Goal: Task Accomplishment & Management: Complete application form

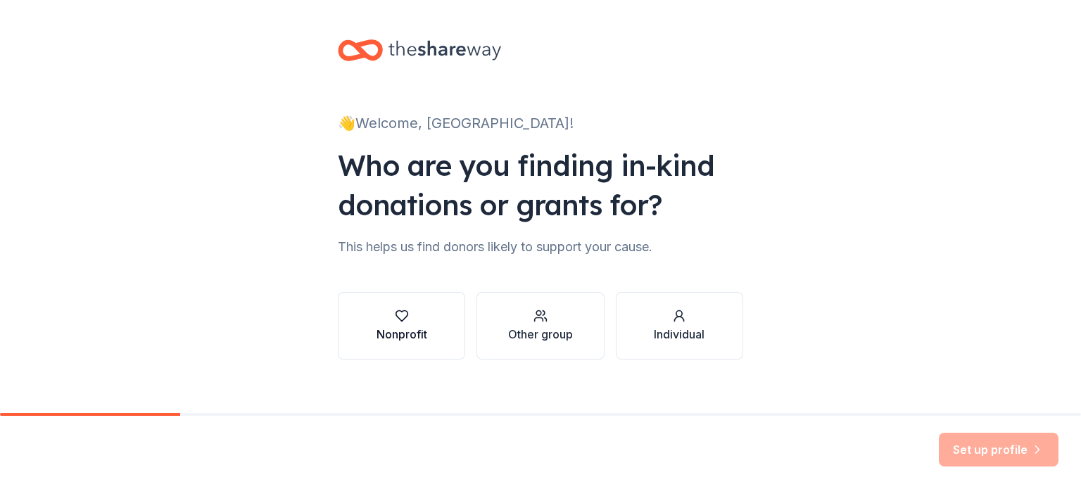
click at [402, 329] on div "Nonprofit" at bounding box center [401, 334] width 51 height 17
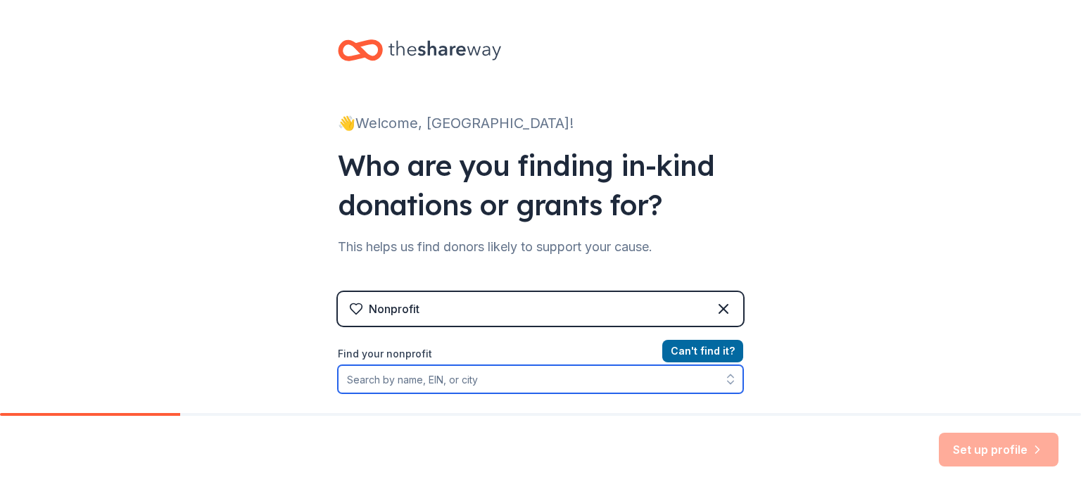
click at [425, 378] on input "Find your nonprofit" at bounding box center [540, 379] width 405 height 28
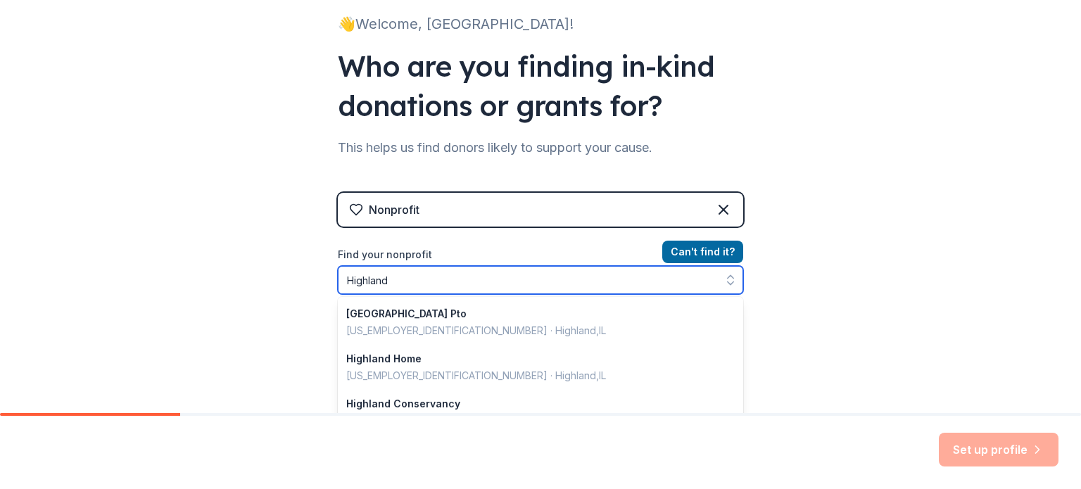
scroll to position [189, 0]
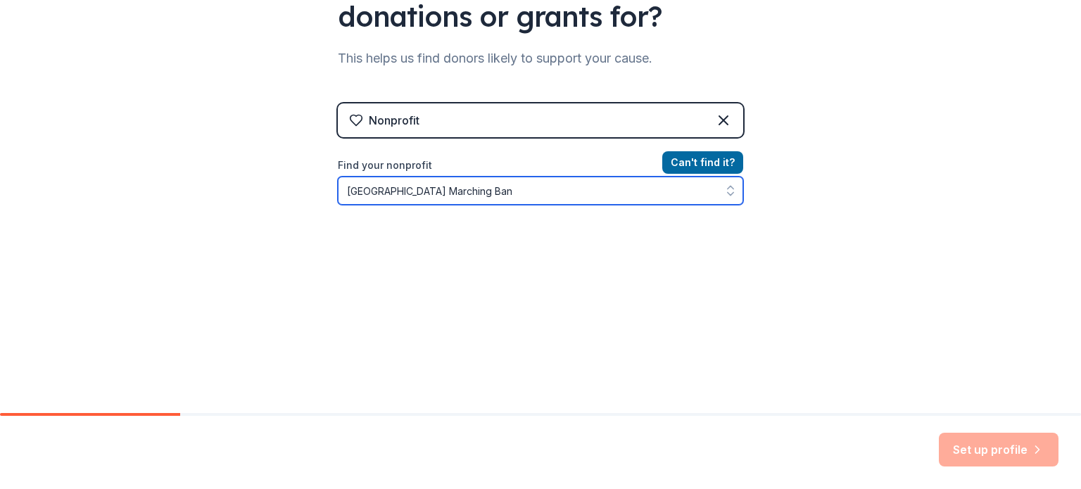
type input "Highland High School Marching Band"
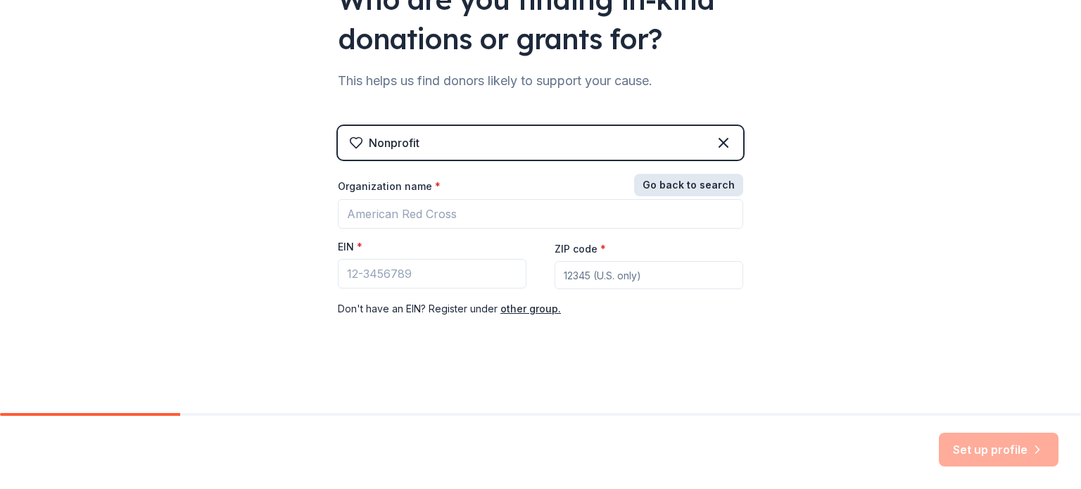
scroll to position [166, 0]
click at [712, 167] on div "Nonprofit Go back to search Organization name * EIN * ZIP code * Don ' t have a…" at bounding box center [540, 236] width 405 height 220
click at [537, 306] on button "other group." at bounding box center [530, 308] width 61 height 17
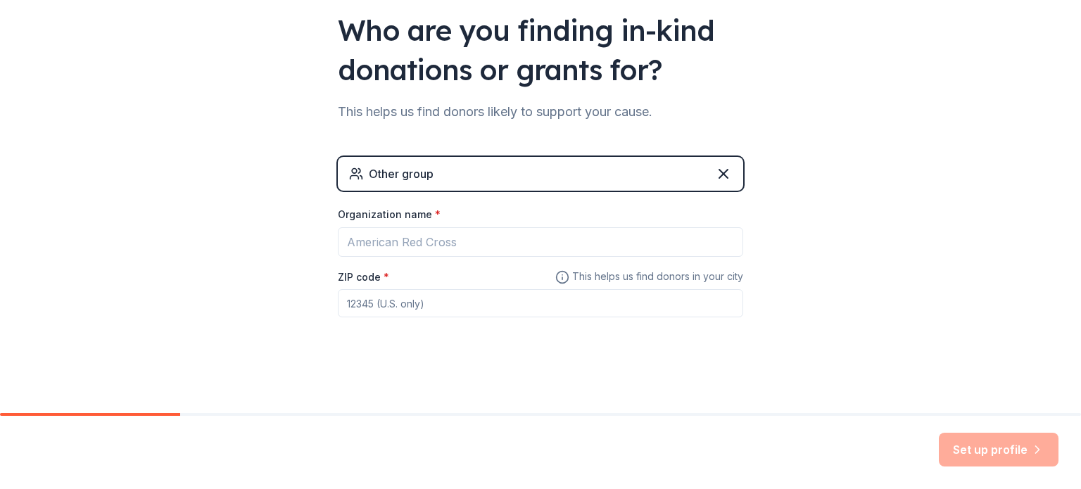
scroll to position [135, 0]
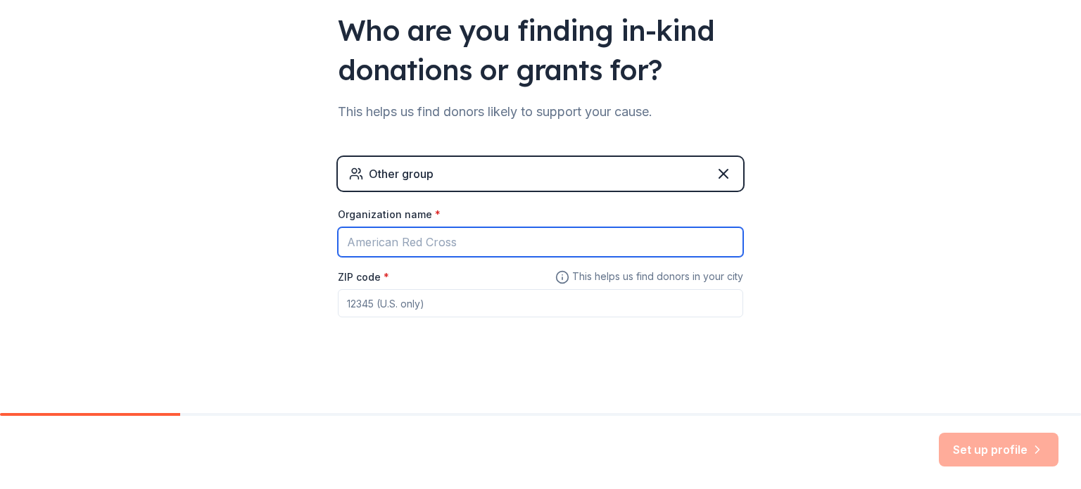
click at [448, 241] on input "Organization name *" at bounding box center [540, 242] width 405 height 30
type input "Highland High School Marching Band Boosters"
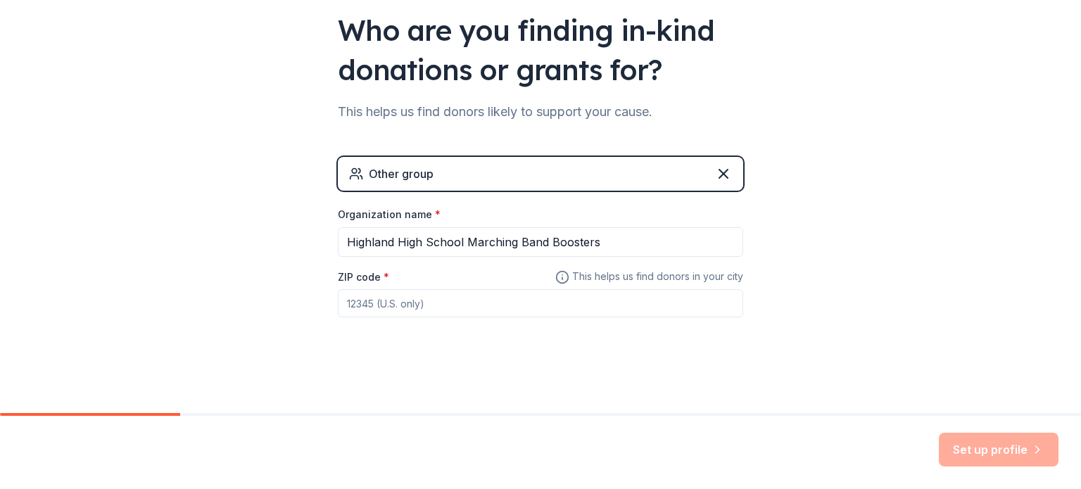
click at [428, 308] on input "ZIP code *" at bounding box center [540, 303] width 405 height 28
type input "93551"
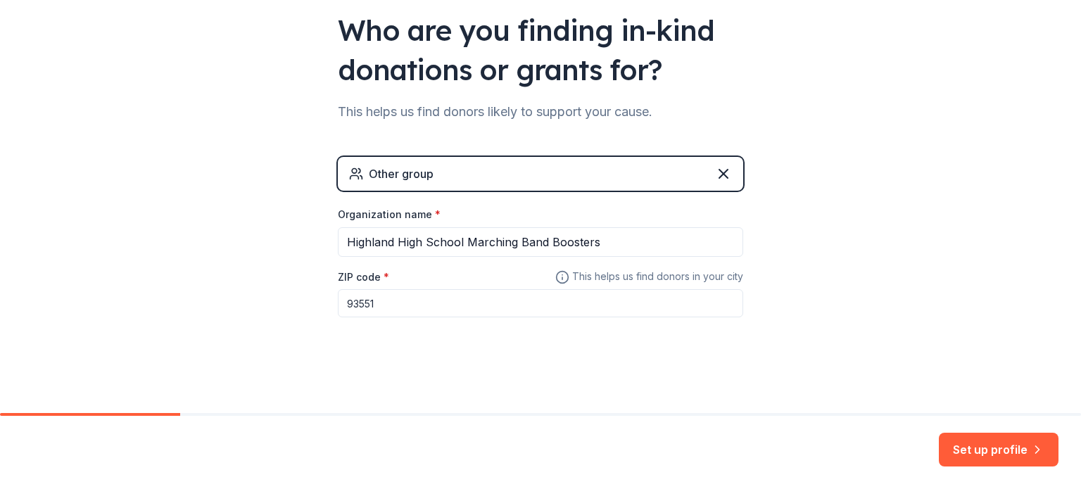
click at [1000, 450] on button "Set up profile" at bounding box center [999, 450] width 120 height 34
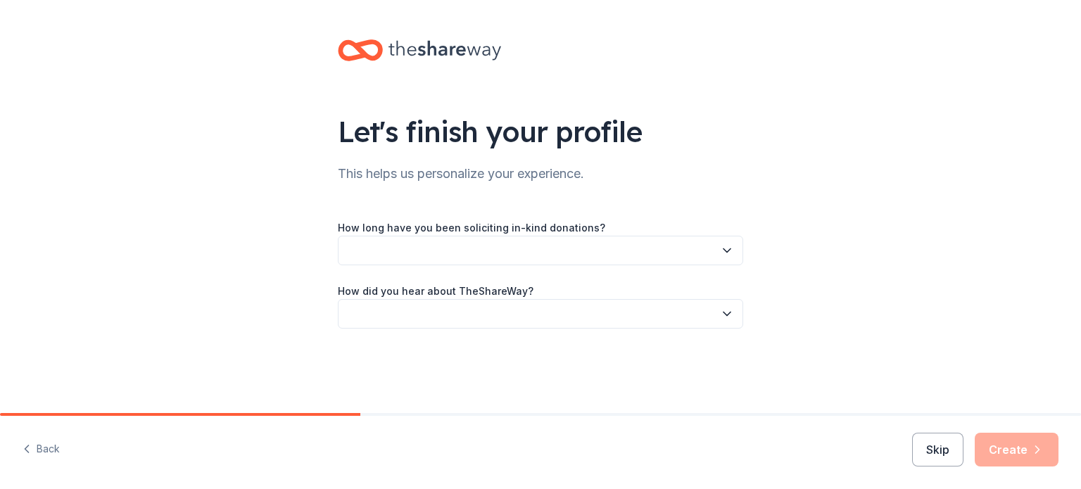
click at [519, 248] on button "button" at bounding box center [540, 251] width 405 height 30
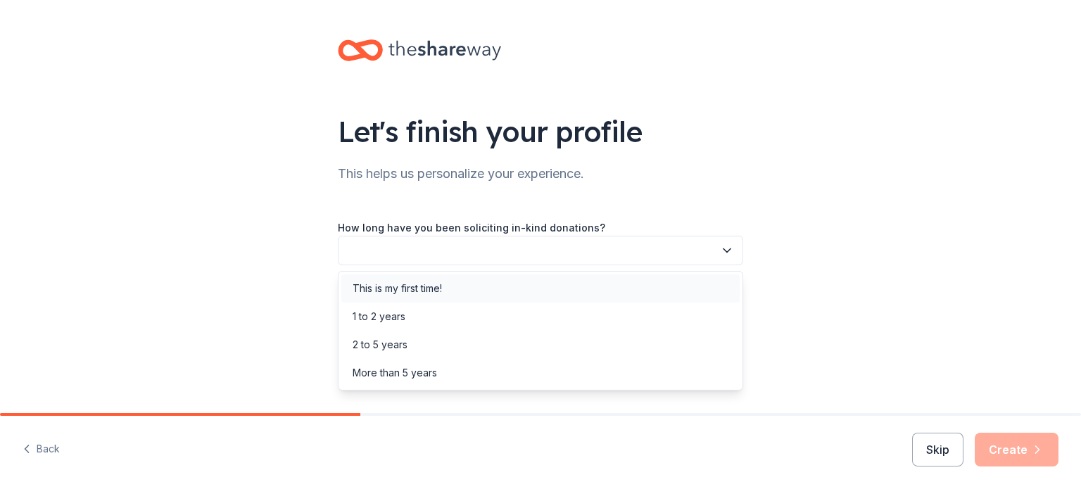
click at [393, 291] on div "This is my first time!" at bounding box center [397, 288] width 89 height 17
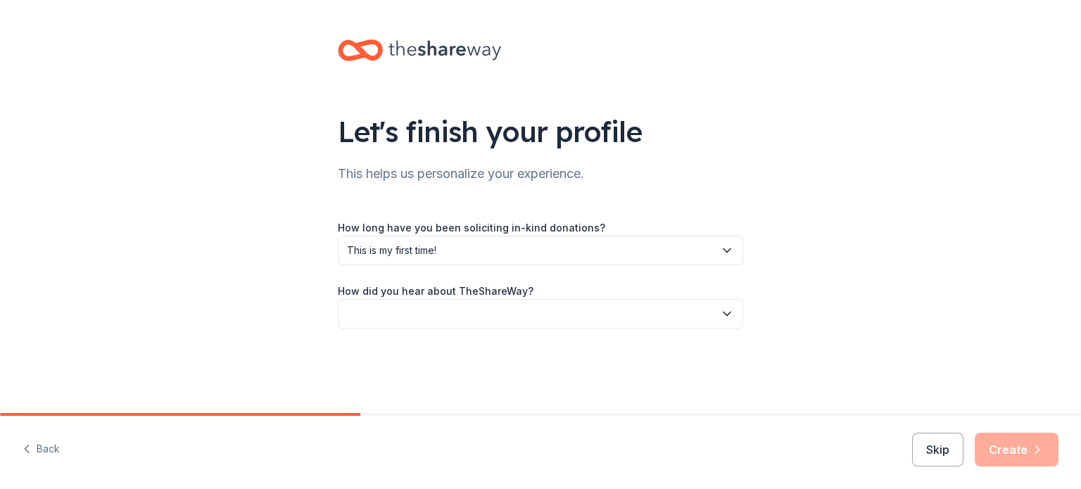
click at [403, 317] on button "button" at bounding box center [540, 314] width 405 height 30
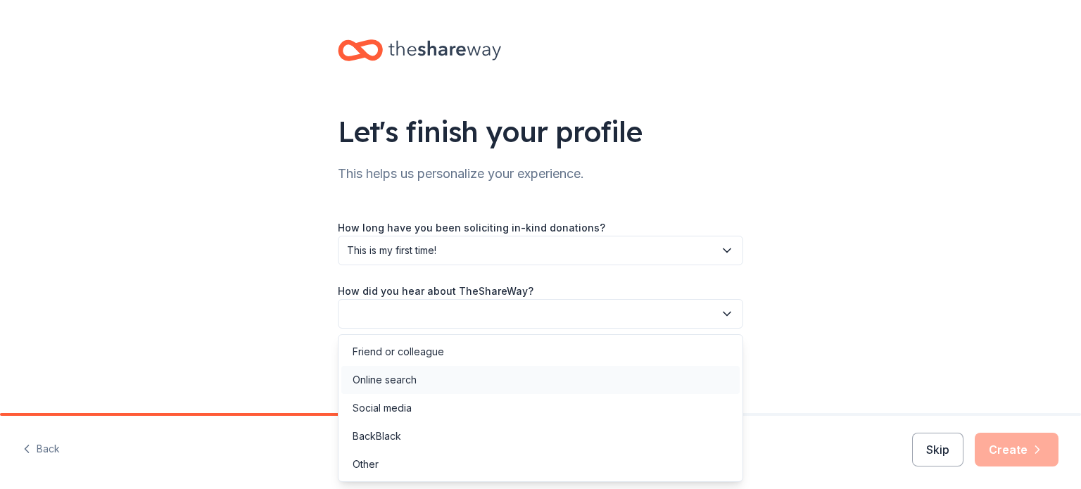
click at [400, 372] on div "Online search" at bounding box center [385, 380] width 64 height 17
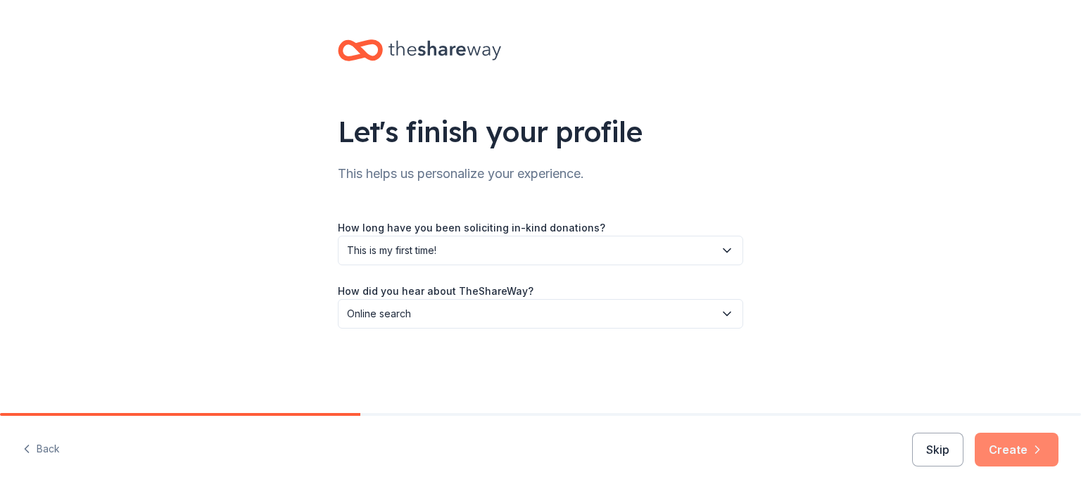
click at [1024, 452] on button "Create" at bounding box center [1017, 450] width 84 height 34
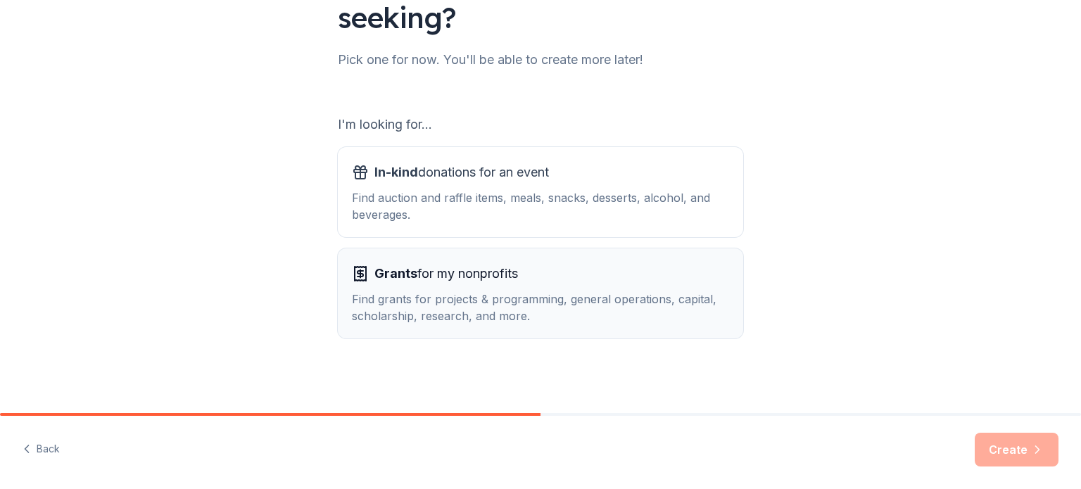
scroll to position [155, 0]
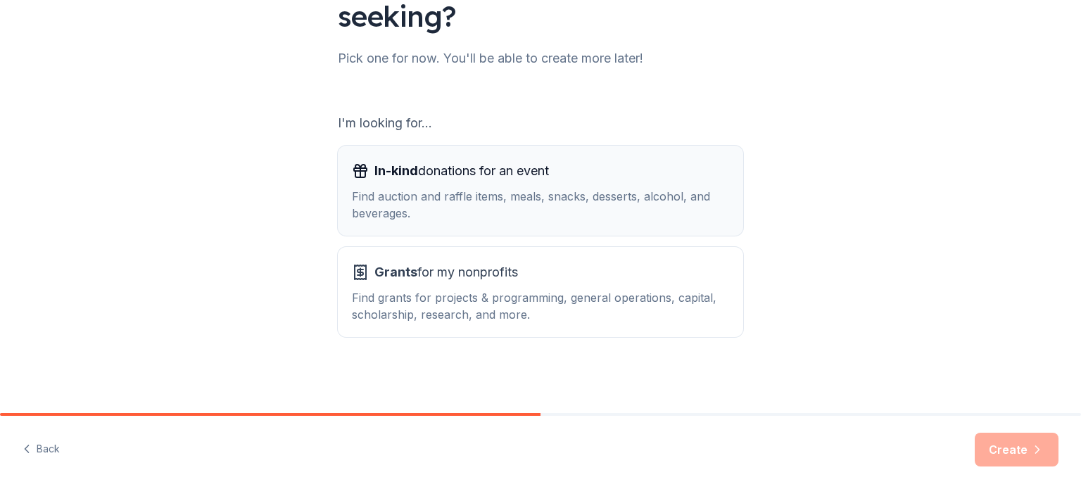
click at [621, 208] on div "Find auction and raffle items, meals, snacks, desserts, alcohol, and beverages." at bounding box center [540, 205] width 377 height 34
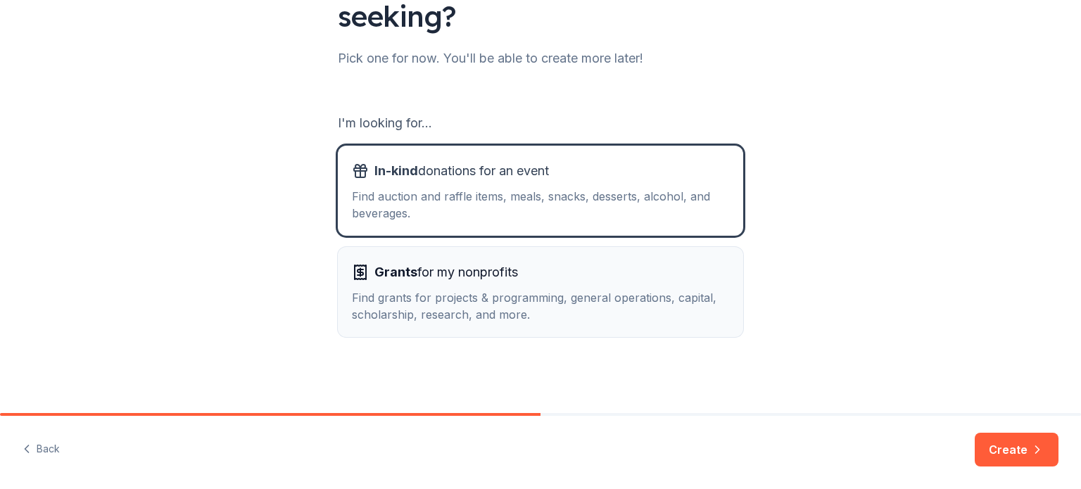
click at [576, 279] on div "Grants for my nonprofits" at bounding box center [540, 272] width 377 height 23
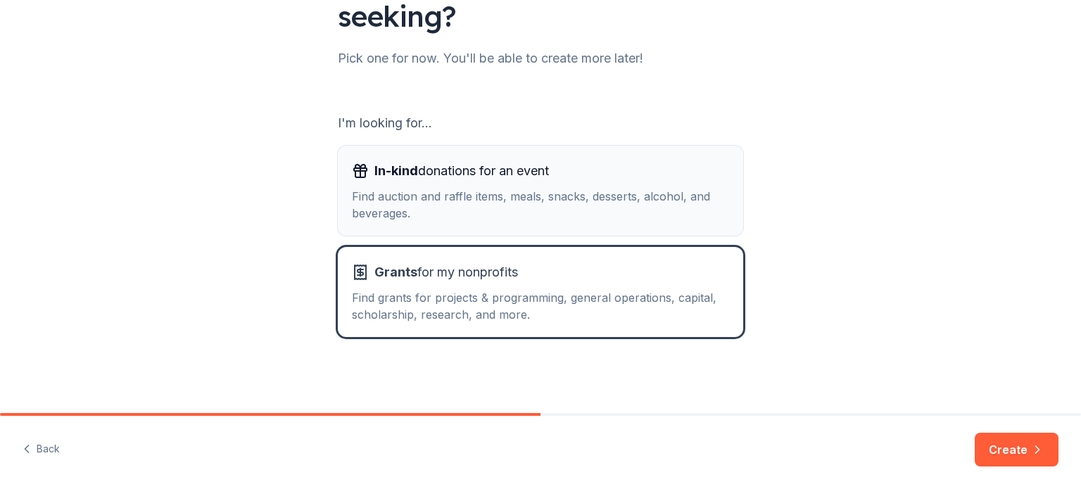
click at [669, 210] on div "Find auction and raffle items, meals, snacks, desserts, alcohol, and beverages." at bounding box center [540, 205] width 377 height 34
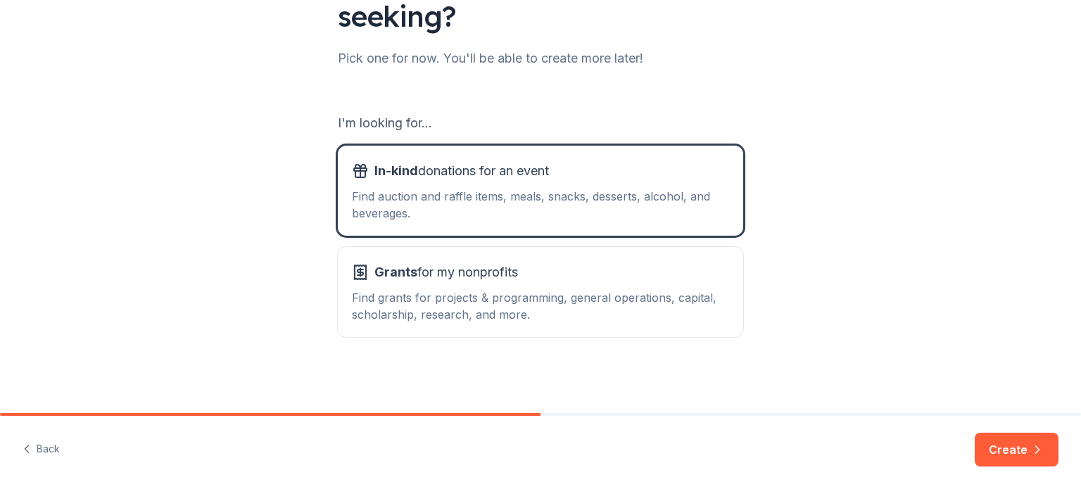
click at [1027, 448] on button "Create" at bounding box center [1017, 450] width 84 height 34
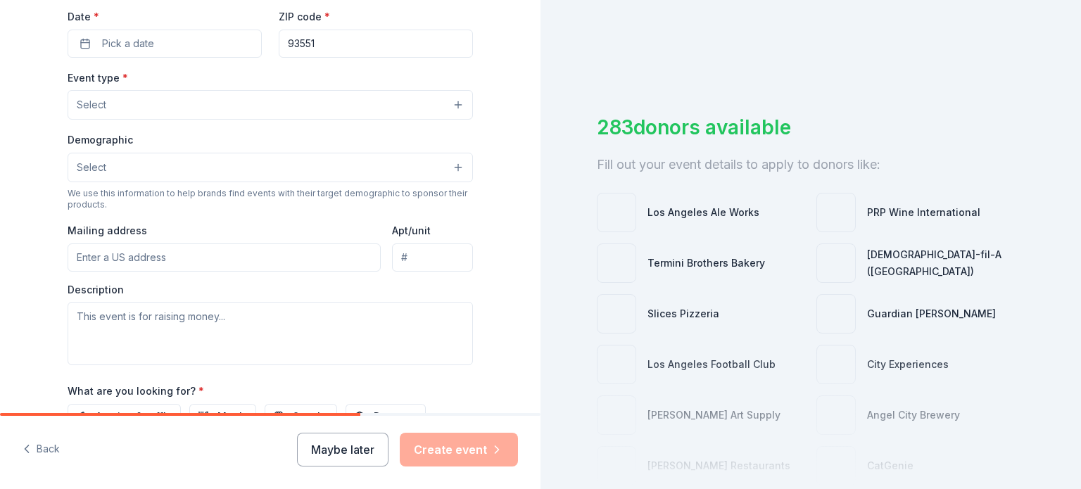
scroll to position [31, 0]
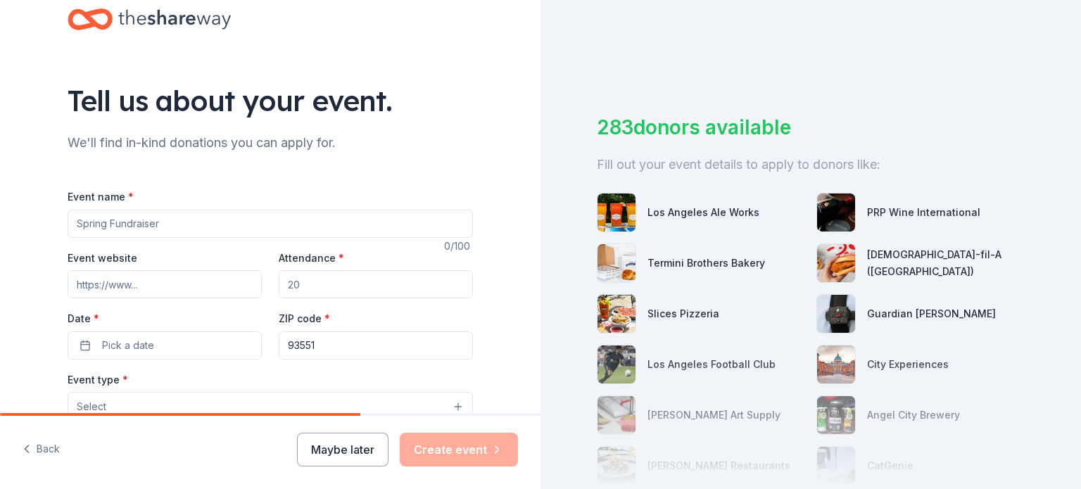
click at [179, 223] on input "Event name *" at bounding box center [270, 224] width 405 height 28
type input "Highland High School Marching Band Competitions"
drag, startPoint x: 303, startPoint y: 286, endPoint x: 276, endPoint y: 283, distance: 27.0
click at [279, 283] on input "Attendance *" at bounding box center [376, 284] width 194 height 28
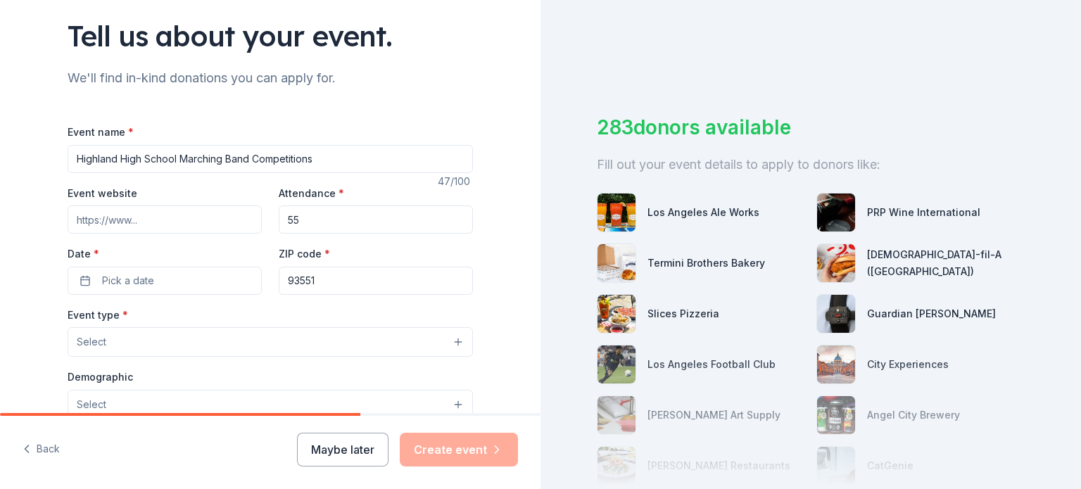
scroll to position [172, 0]
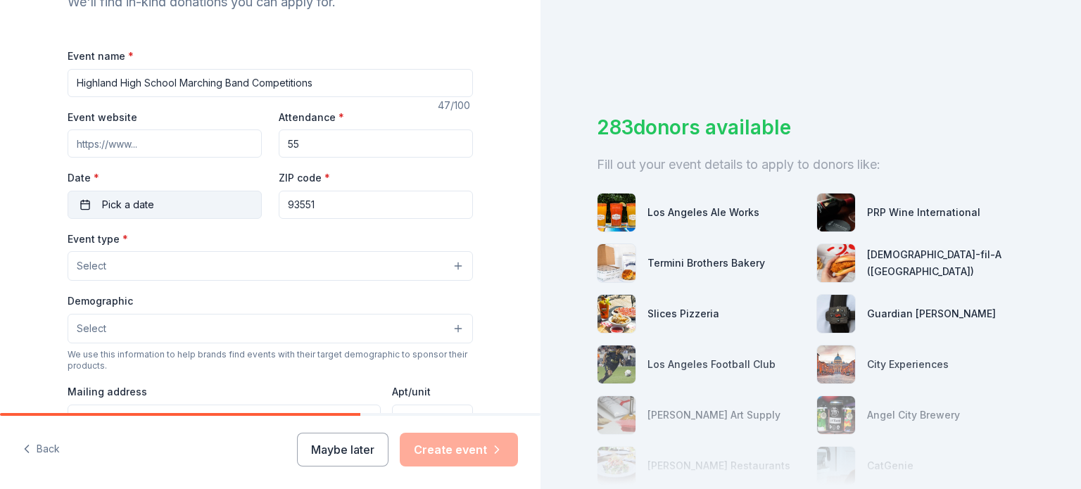
type input "55"
click at [104, 201] on span "Pick a date" at bounding box center [128, 204] width 52 height 17
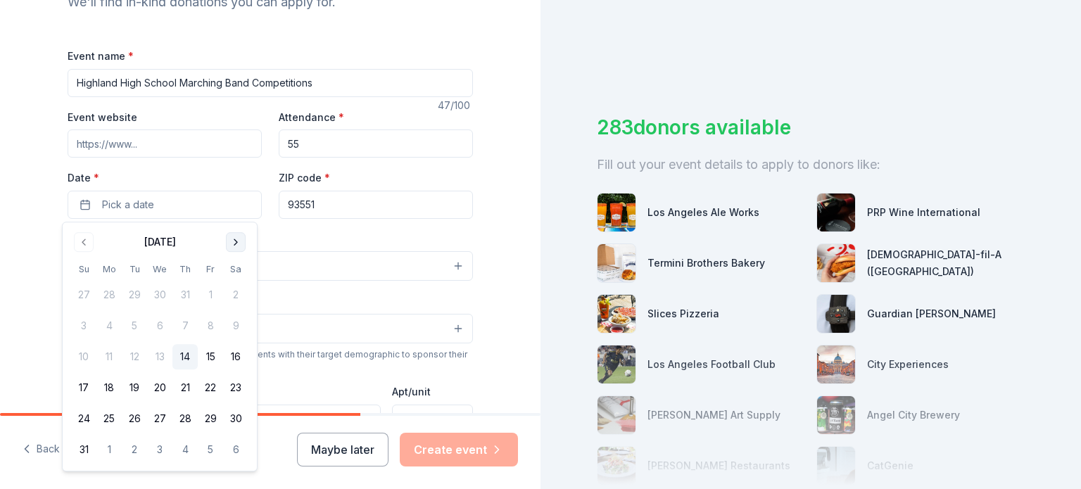
click at [235, 241] on button "Go to next month" at bounding box center [236, 242] width 20 height 20
click at [236, 359] on button "20" at bounding box center [235, 356] width 25 height 25
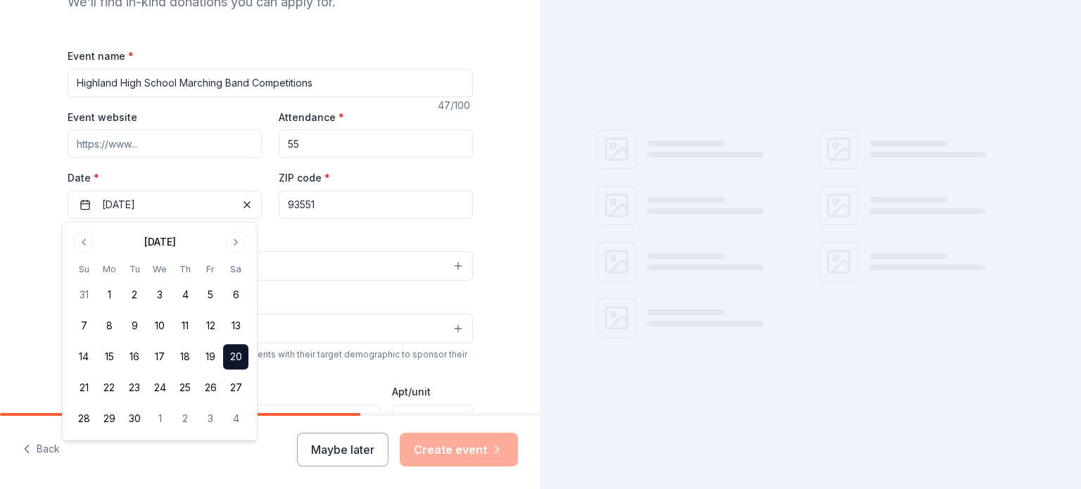
click at [20, 269] on div "Tell us about your event. We'll find in-kind donations you can apply for. Event…" at bounding box center [270, 296] width 540 height 937
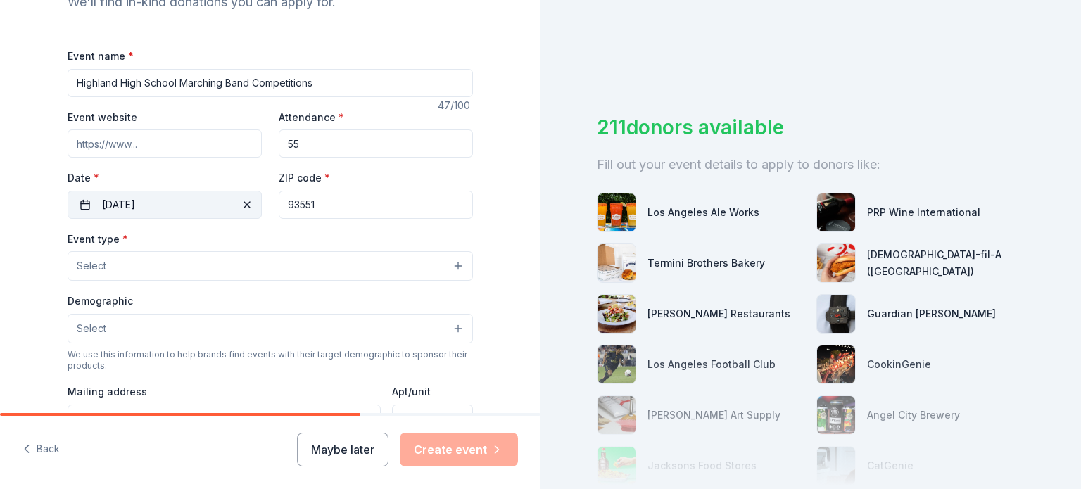
click at [141, 202] on button "09/20/2025" at bounding box center [165, 205] width 194 height 28
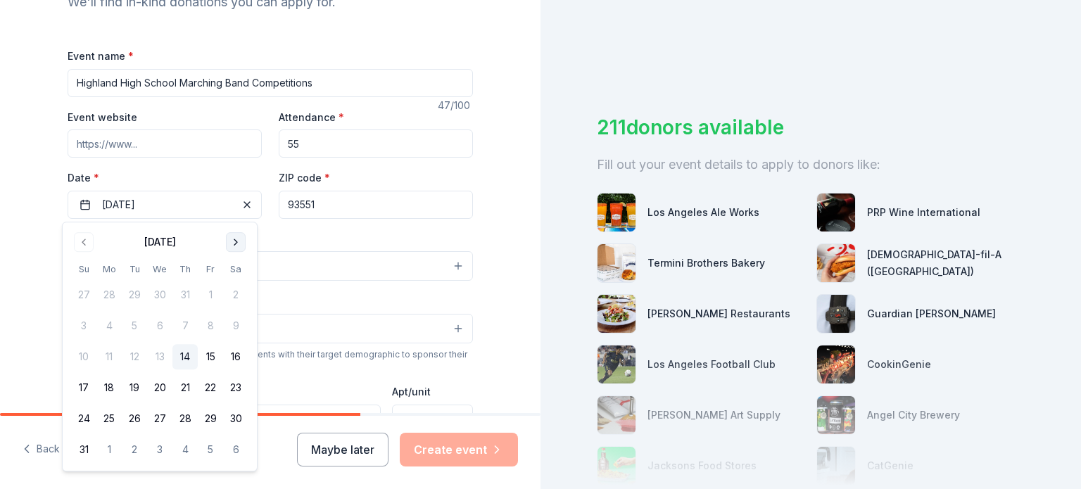
click at [241, 244] on button "Go to next month" at bounding box center [236, 242] width 20 height 20
click at [232, 293] on button "4" at bounding box center [235, 294] width 25 height 25
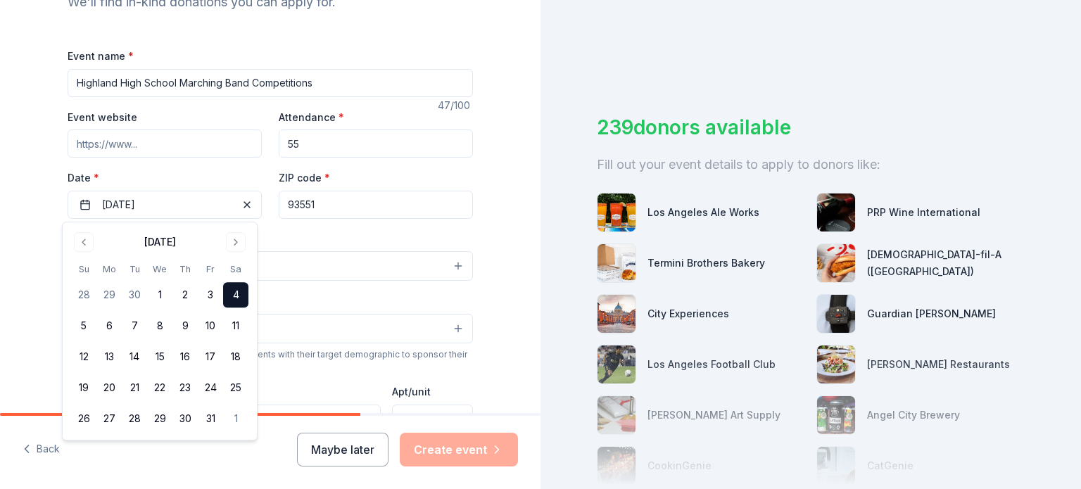
click at [512, 222] on div "Tell us about your event. We'll find in-kind donations you can apply for. Event…" at bounding box center [270, 296] width 540 height 937
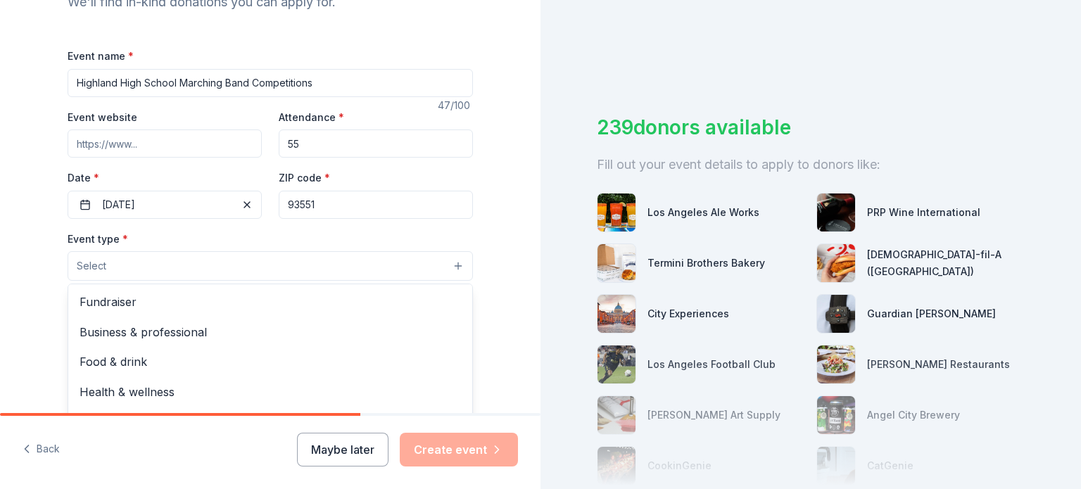
click at [166, 270] on button "Select" at bounding box center [270, 266] width 405 height 30
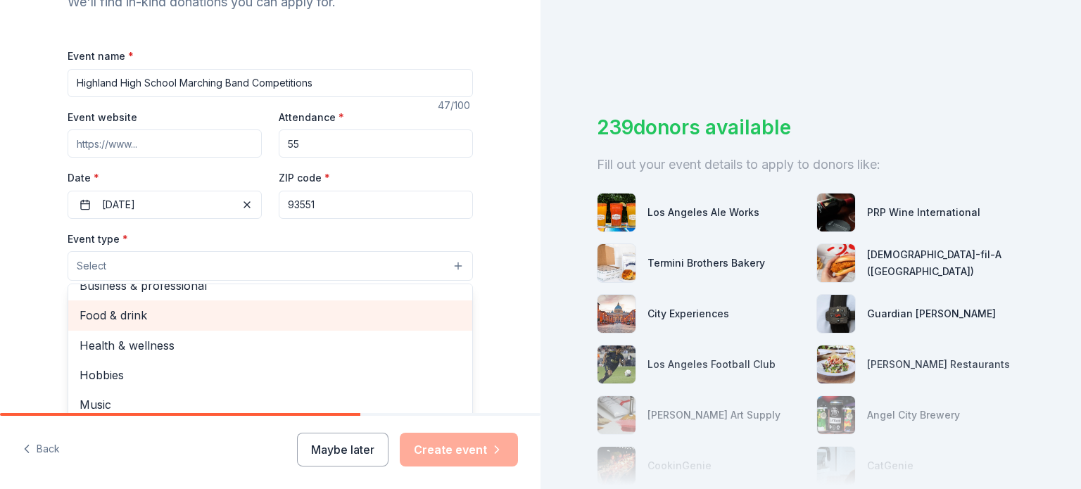
scroll to position [242, 0]
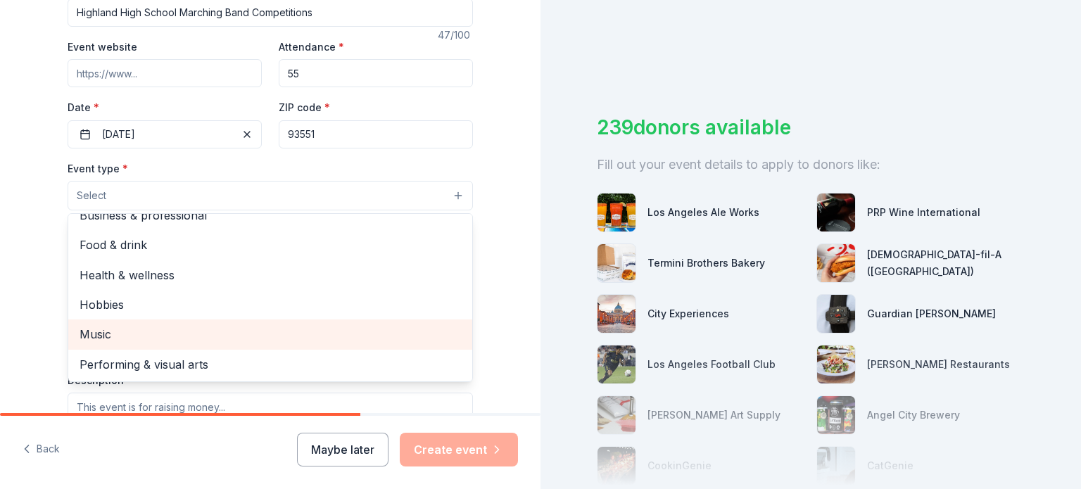
click at [179, 326] on span "Music" at bounding box center [270, 334] width 381 height 18
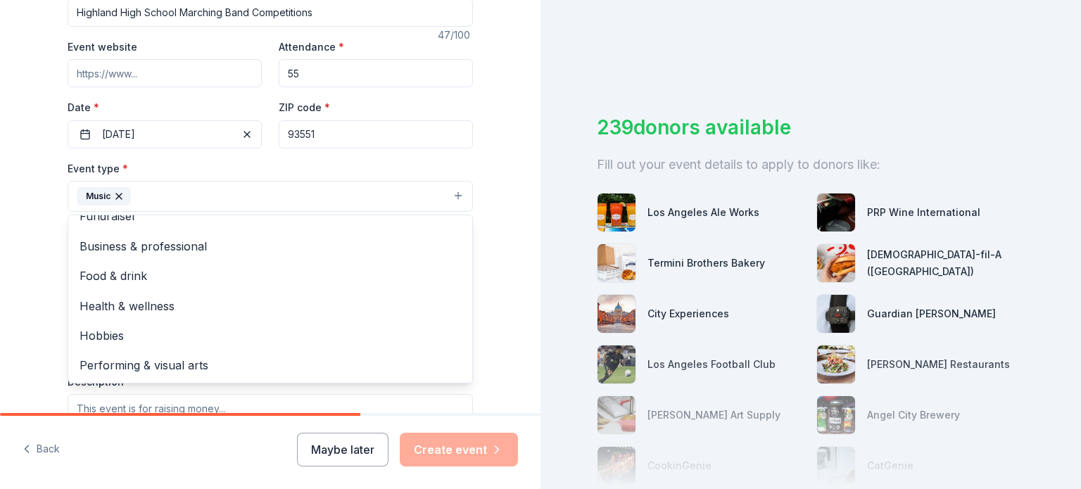
click at [37, 299] on div "Tell us about your event. We'll find in-kind donations you can apply for. Event…" at bounding box center [270, 227] width 540 height 938
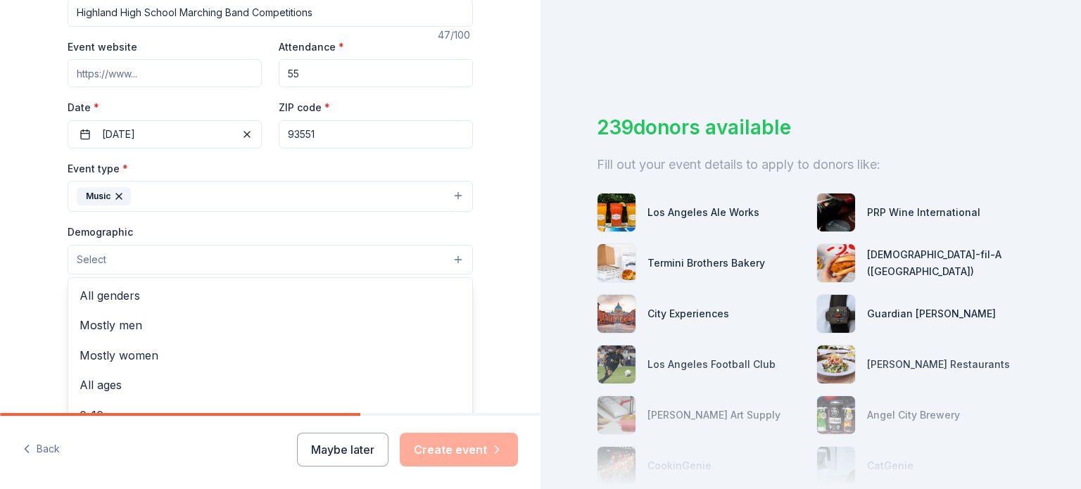
click at [139, 254] on button "Select" at bounding box center [270, 260] width 405 height 30
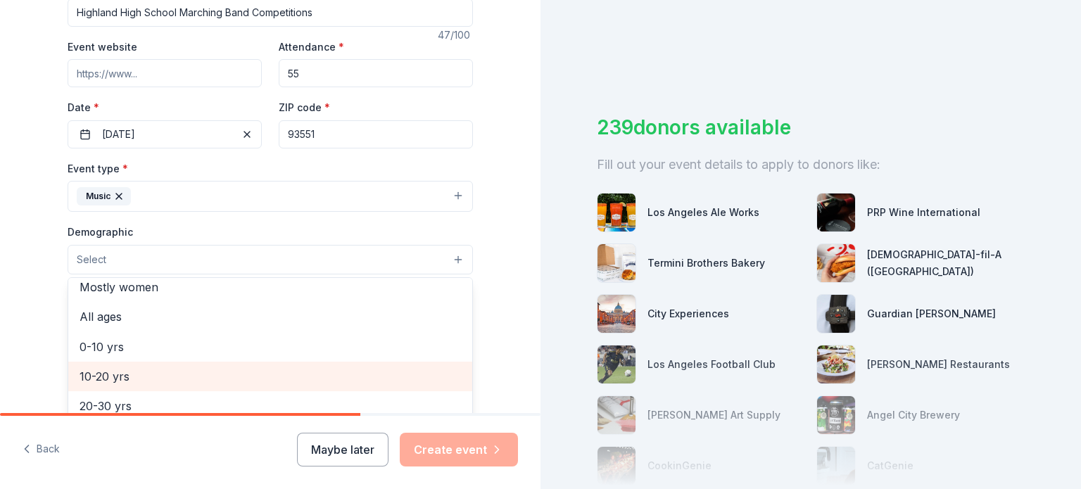
scroll to position [0, 0]
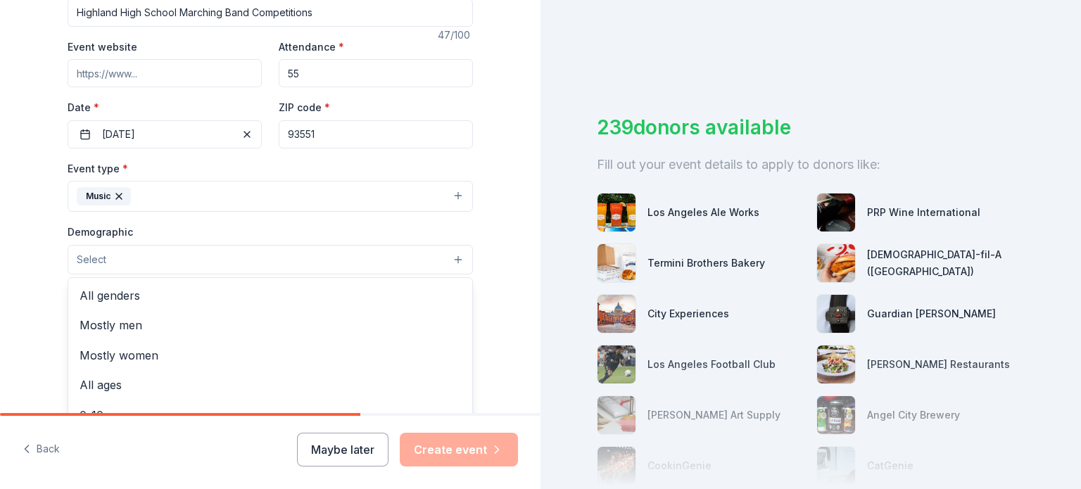
click at [127, 289] on span "All genders" at bounding box center [270, 295] width 381 height 18
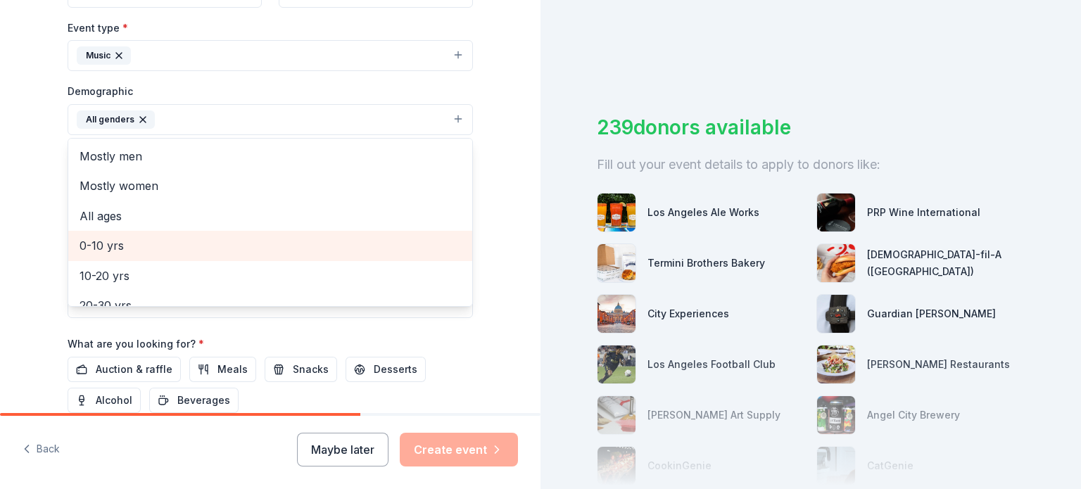
scroll to position [70, 0]
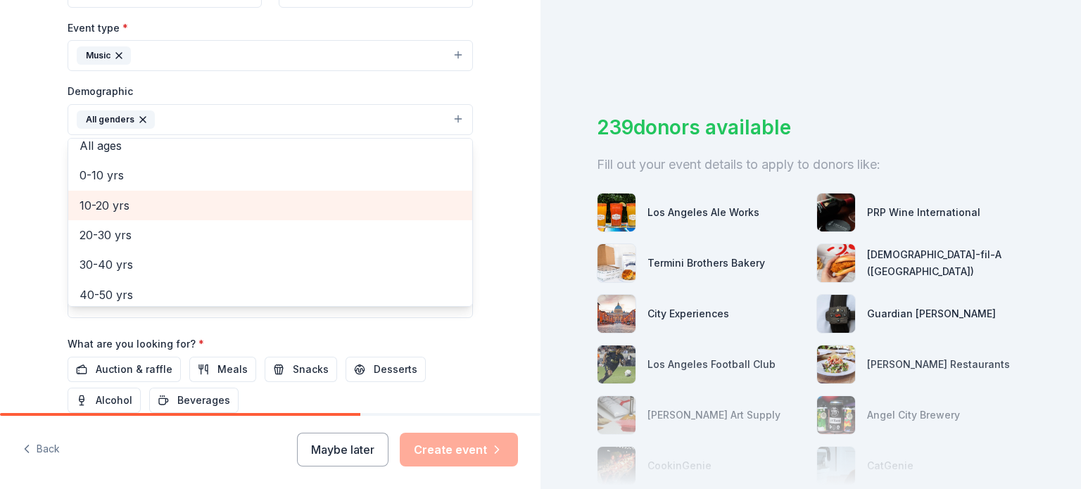
click at [122, 215] on div "10-20 yrs" at bounding box center [270, 206] width 404 height 30
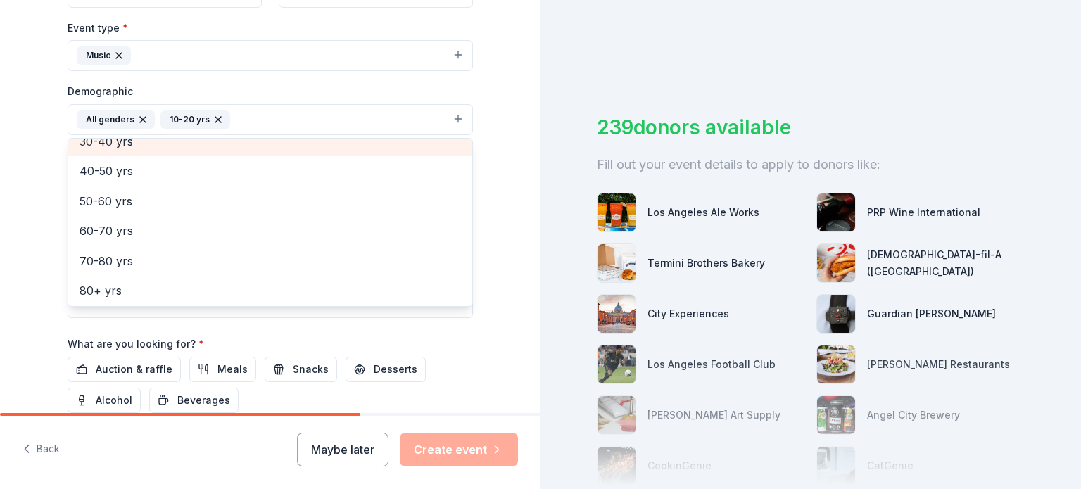
scroll to position [166, 0]
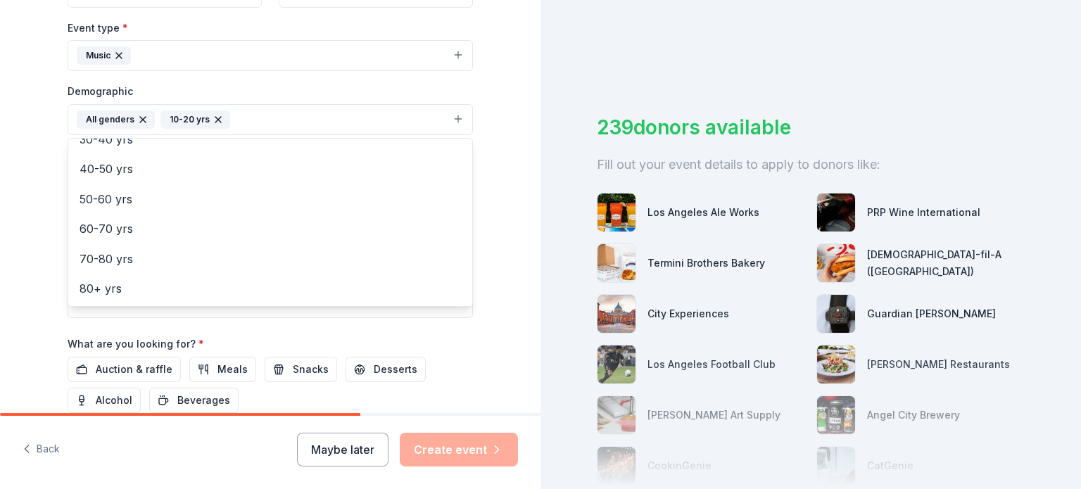
click at [20, 248] on div "Tell us about your event. We'll find in-kind donations you can apply for. Event…" at bounding box center [270, 86] width 540 height 939
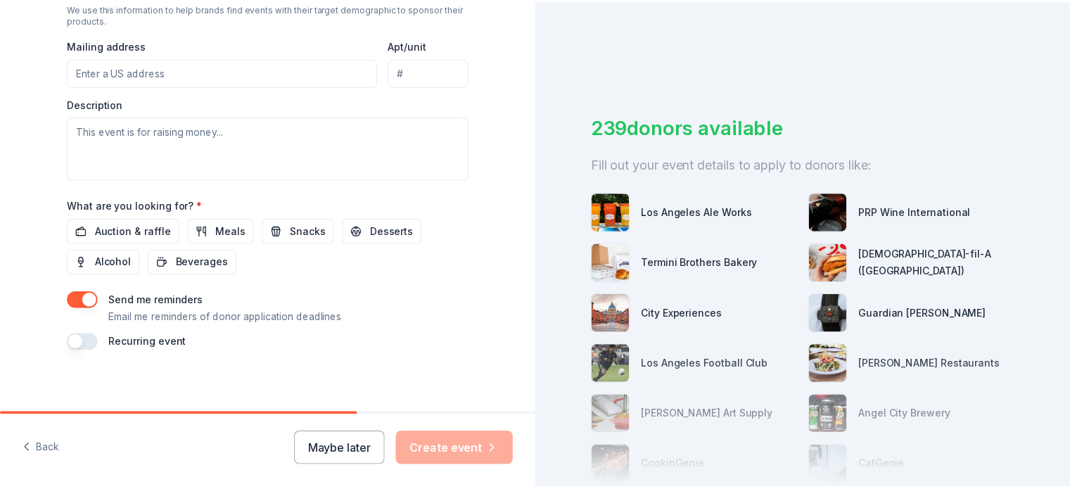
scroll to position [526, 0]
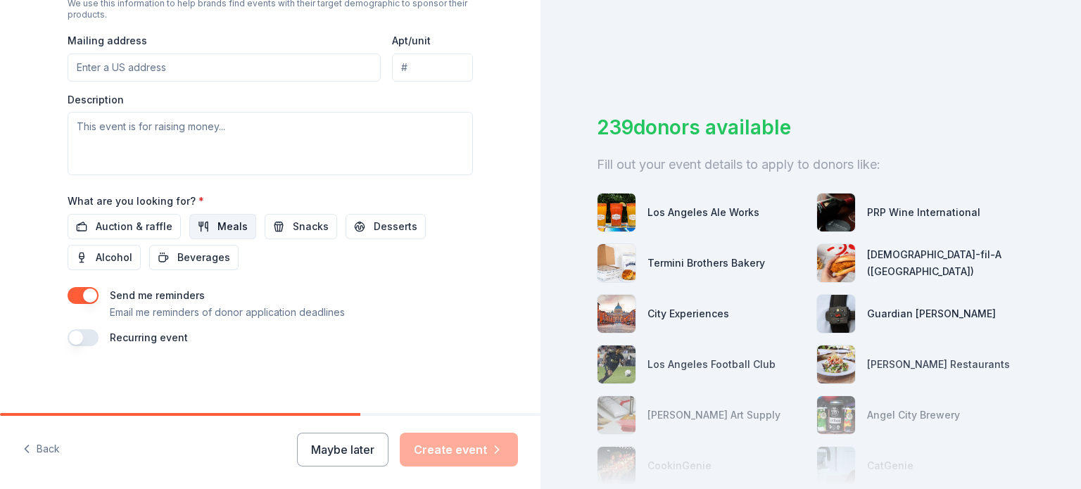
click at [224, 221] on span "Meals" at bounding box center [232, 226] width 30 height 17
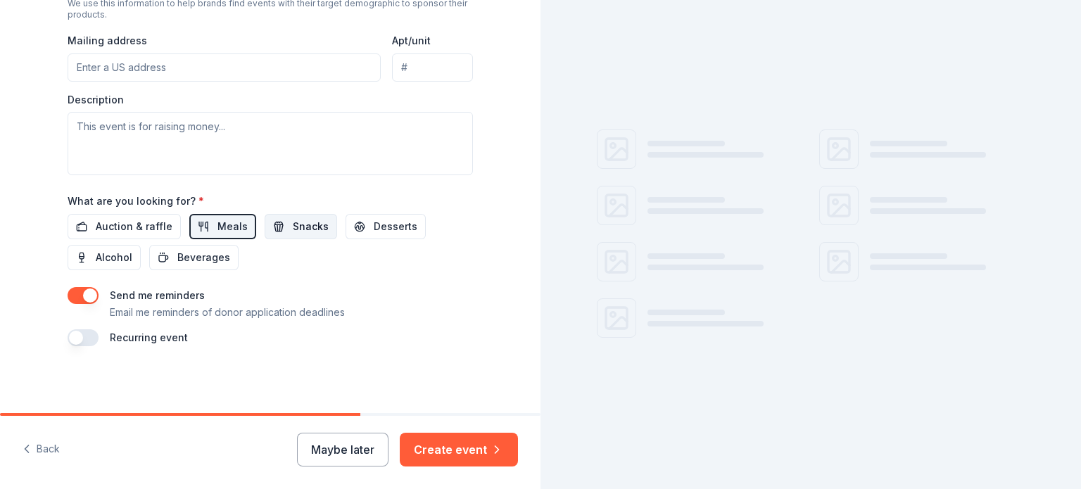
click at [280, 225] on button "Snacks" at bounding box center [301, 226] width 72 height 25
click at [374, 224] on span "Desserts" at bounding box center [396, 226] width 44 height 17
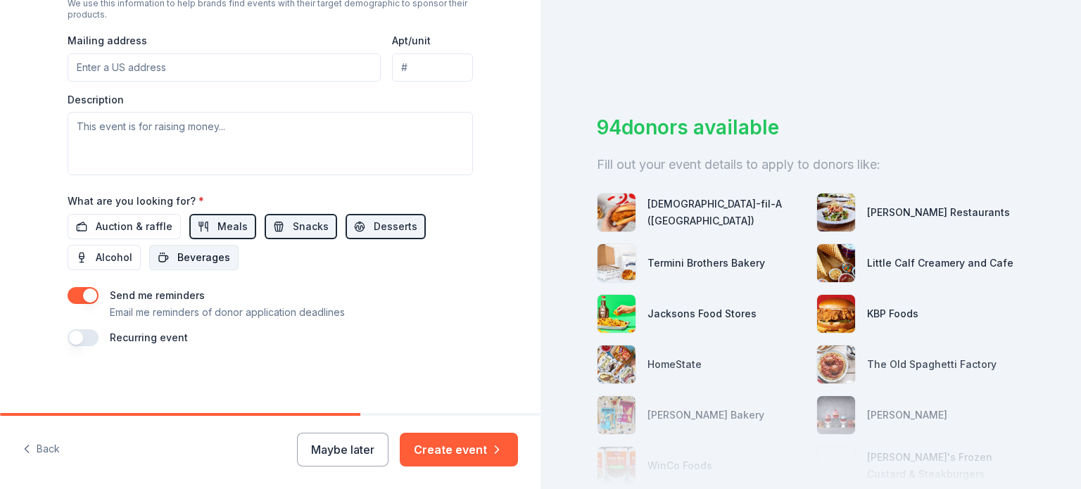
click at [203, 250] on span "Beverages" at bounding box center [203, 257] width 53 height 17
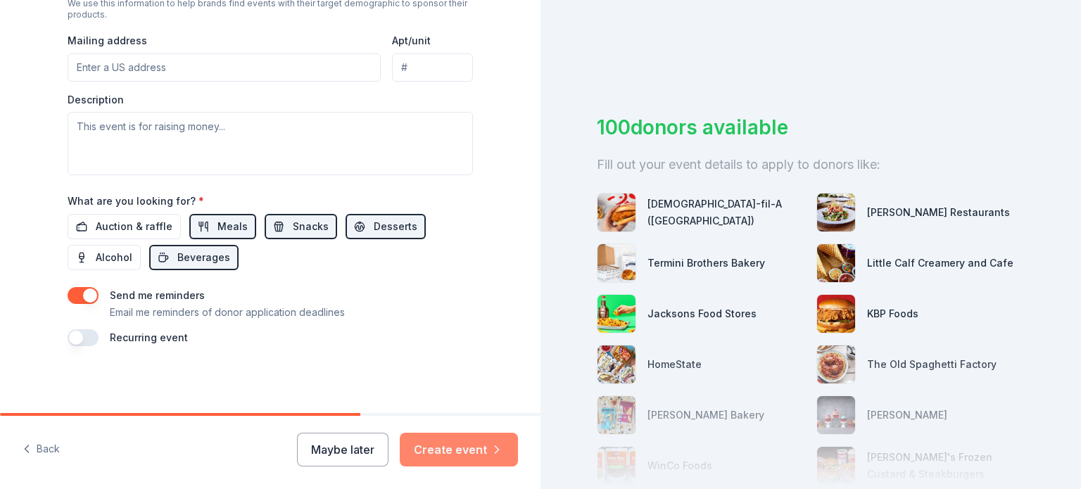
click at [473, 444] on button "Create event" at bounding box center [459, 450] width 118 height 34
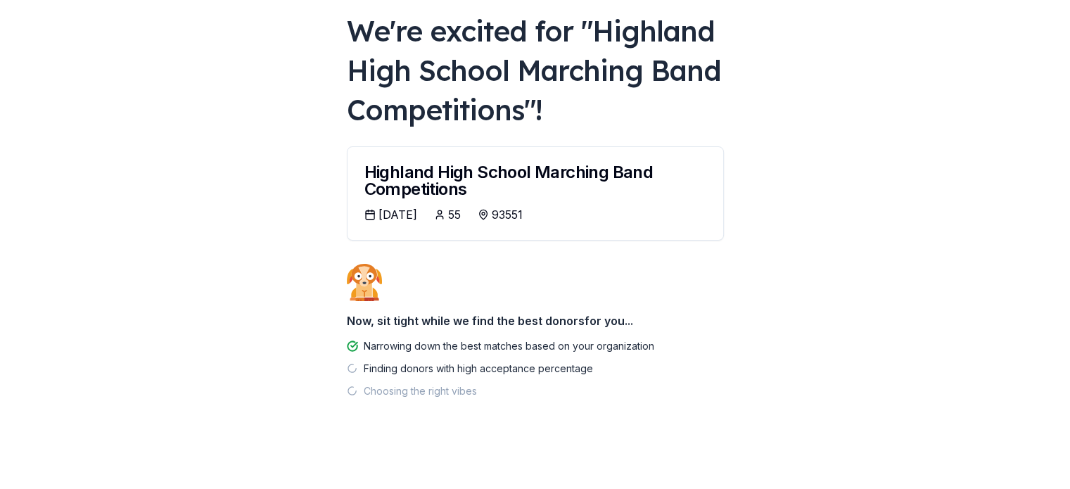
scroll to position [82, 0]
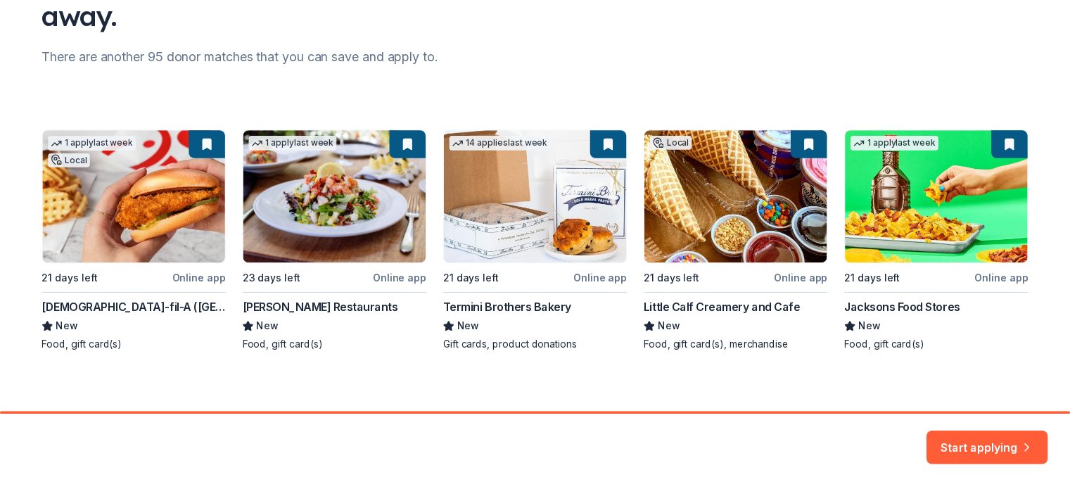
scroll to position [164, 0]
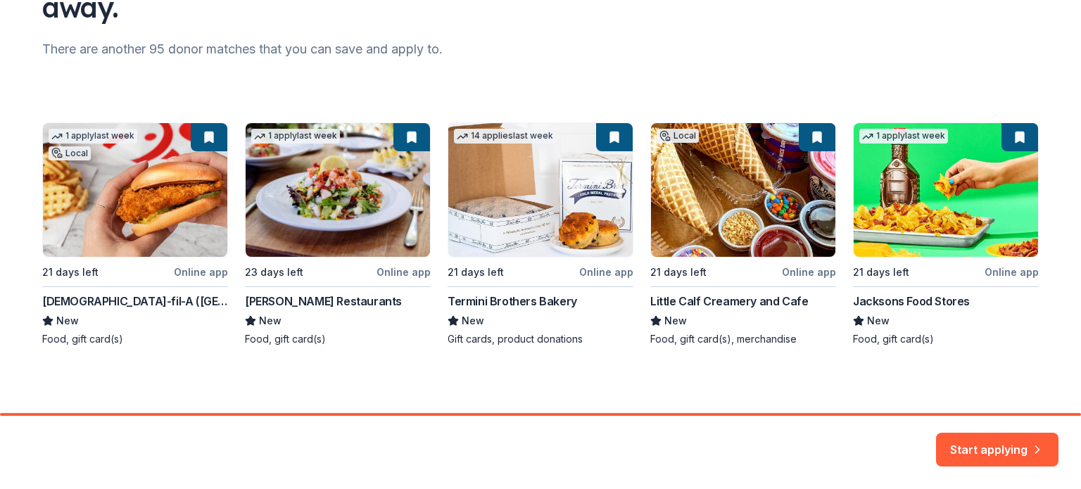
click at [148, 179] on div "1 apply last week Local 21 days left Online app Chick-fil-A (Los Angeles) New F…" at bounding box center [540, 234] width 996 height 224
click at [999, 436] on button "Start applying" at bounding box center [997, 441] width 122 height 34
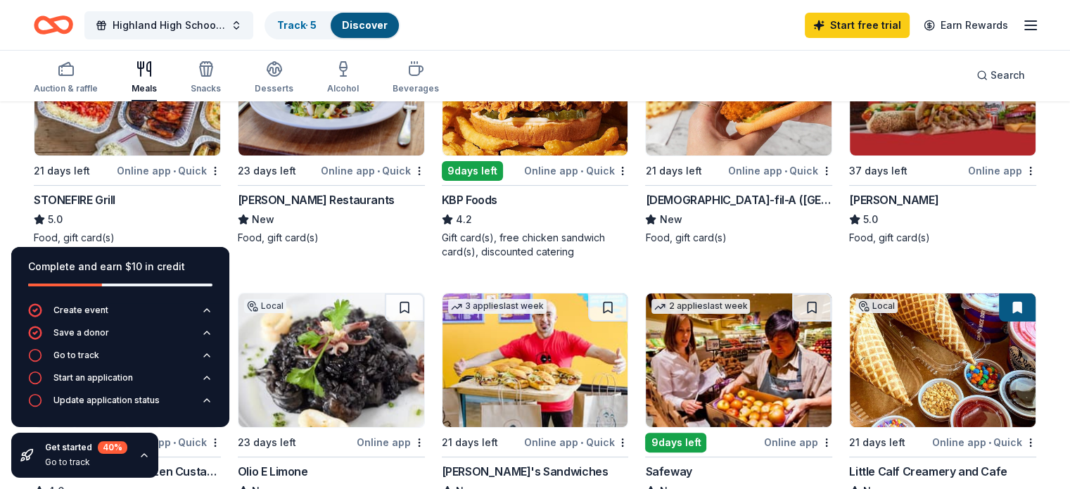
scroll to position [281, 0]
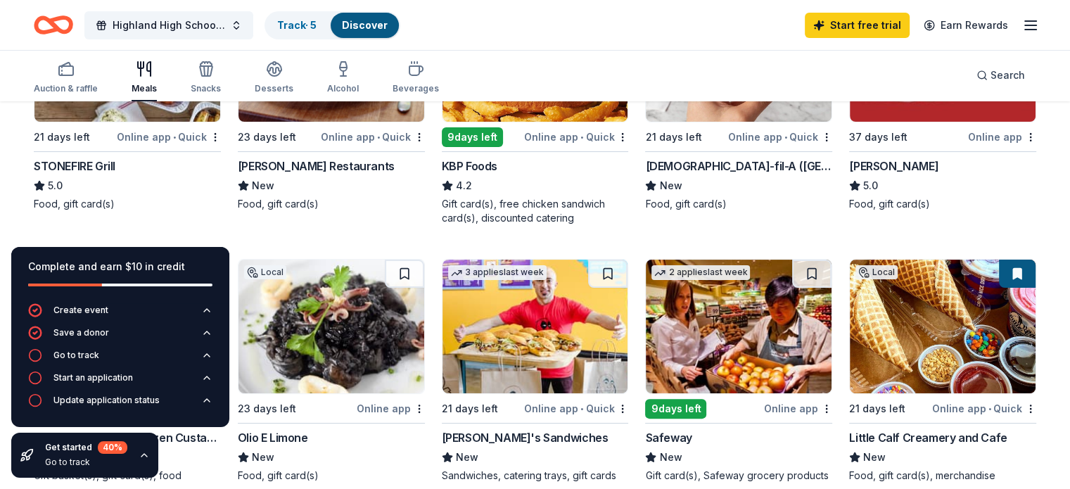
click at [110, 105] on img at bounding box center [127, 55] width 186 height 134
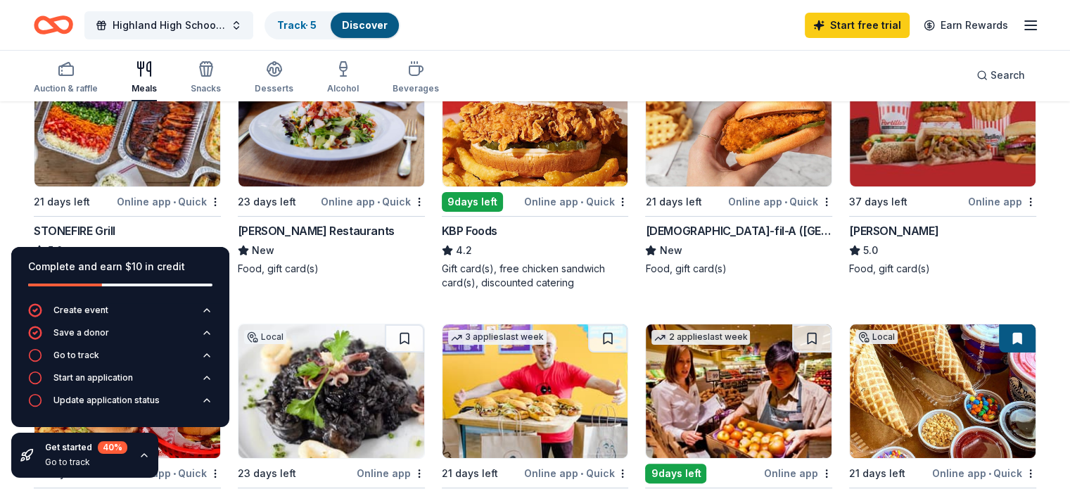
scroll to position [141, 0]
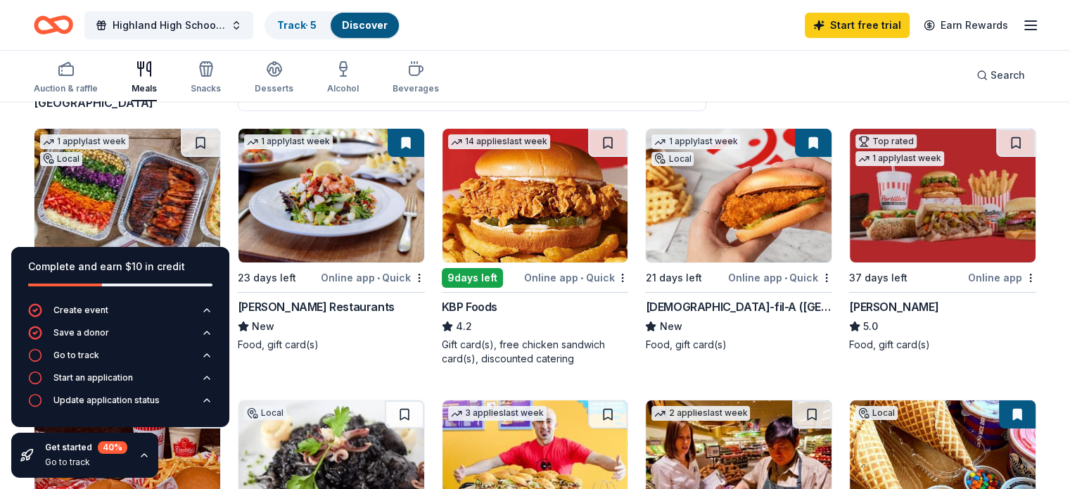
click at [746, 213] on img at bounding box center [739, 196] width 186 height 134
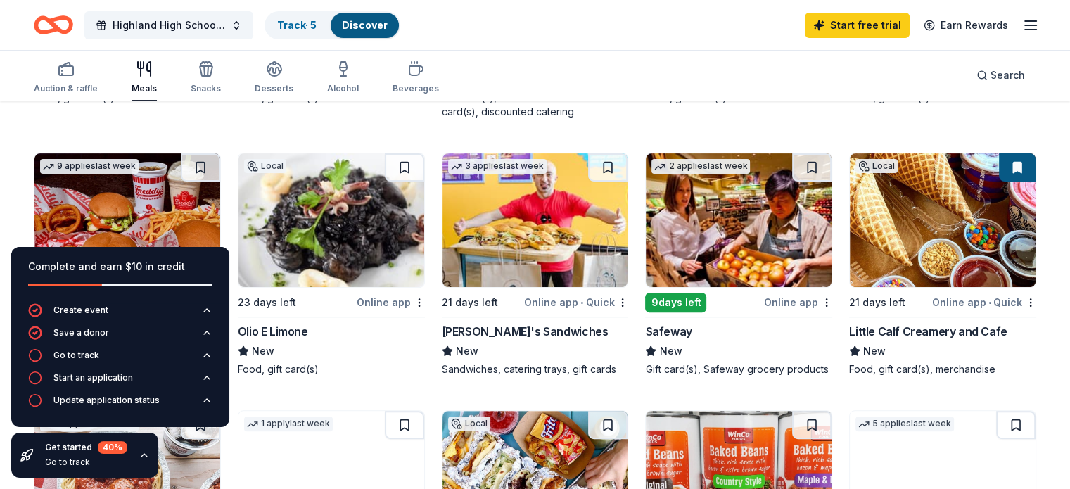
scroll to position [422, 0]
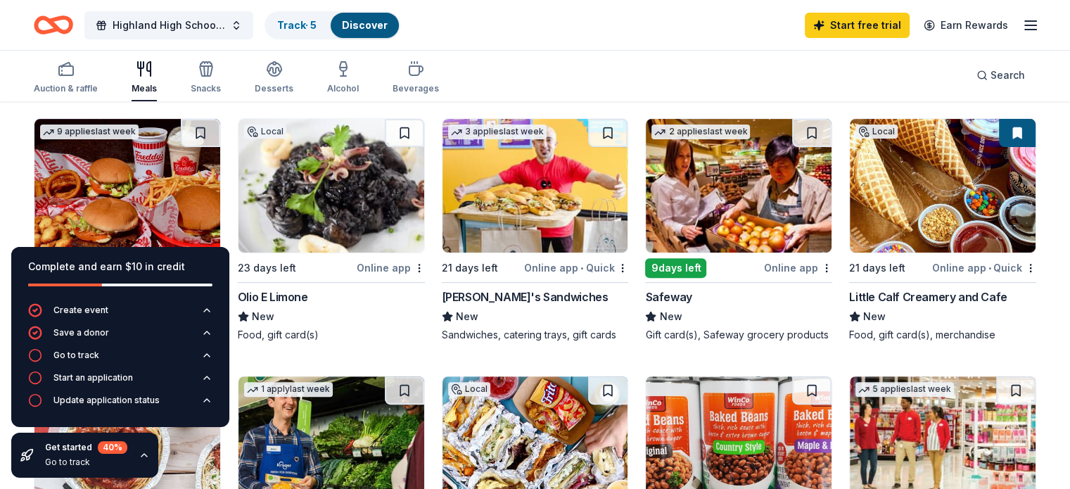
click at [694, 210] on img at bounding box center [739, 186] width 186 height 134
click at [146, 452] on icon "button" at bounding box center [144, 455] width 11 height 11
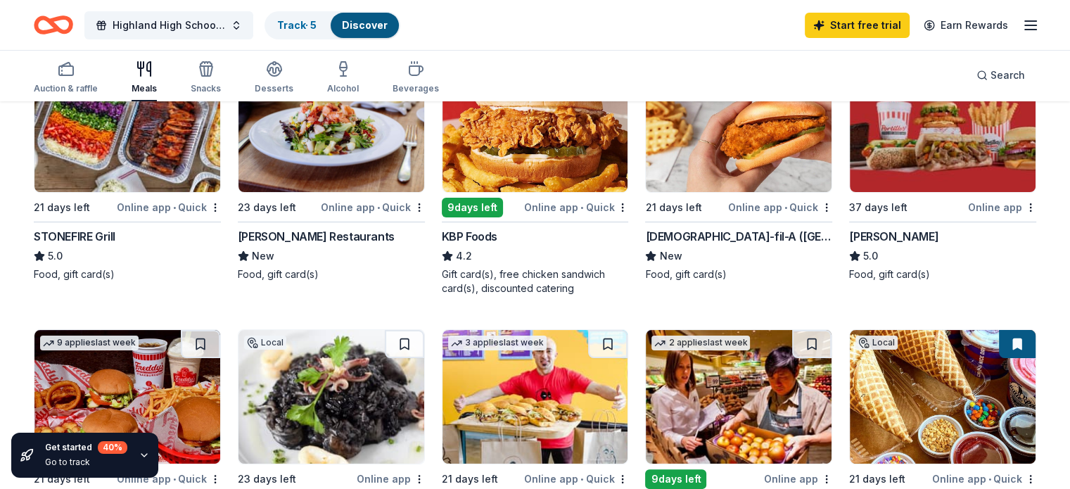
scroll to position [0, 0]
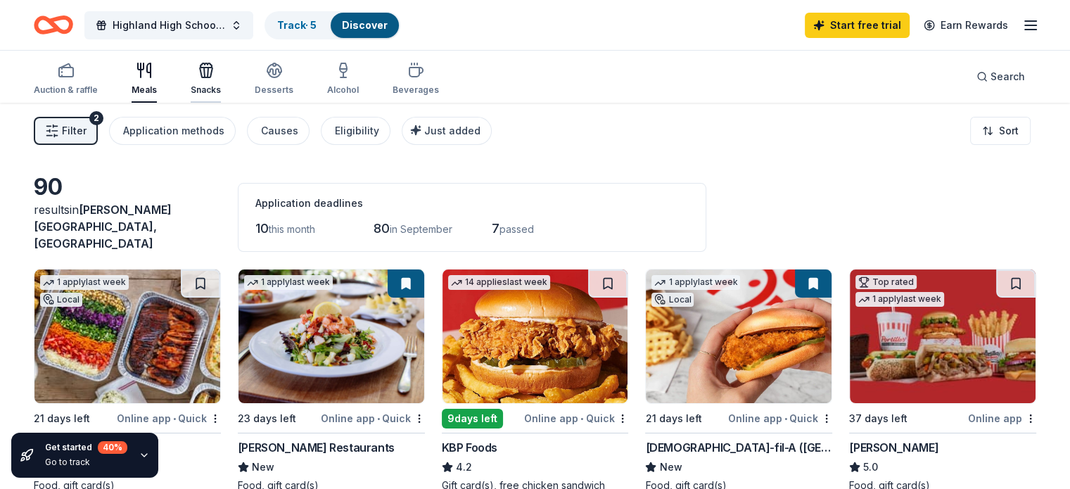
click at [221, 84] on div "Snacks" at bounding box center [206, 89] width 30 height 11
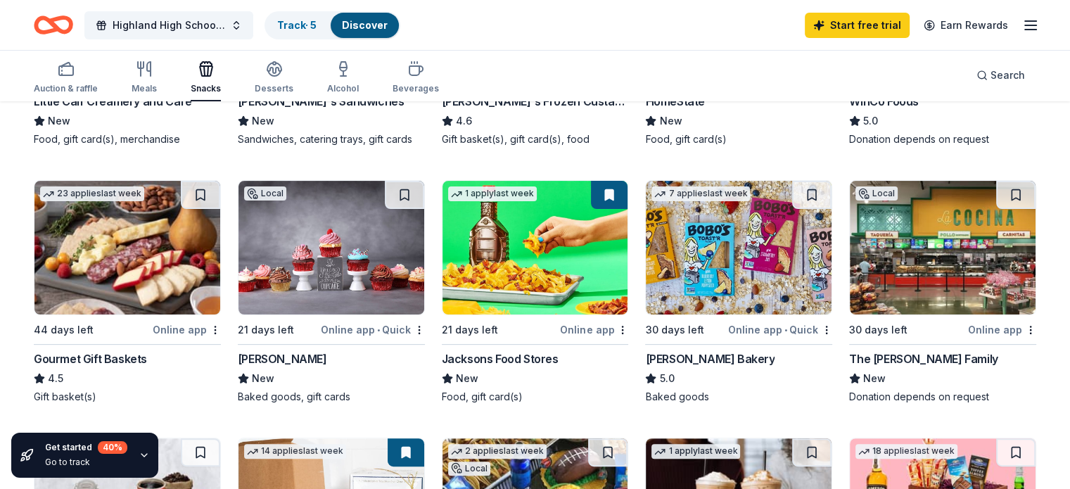
scroll to position [422, 0]
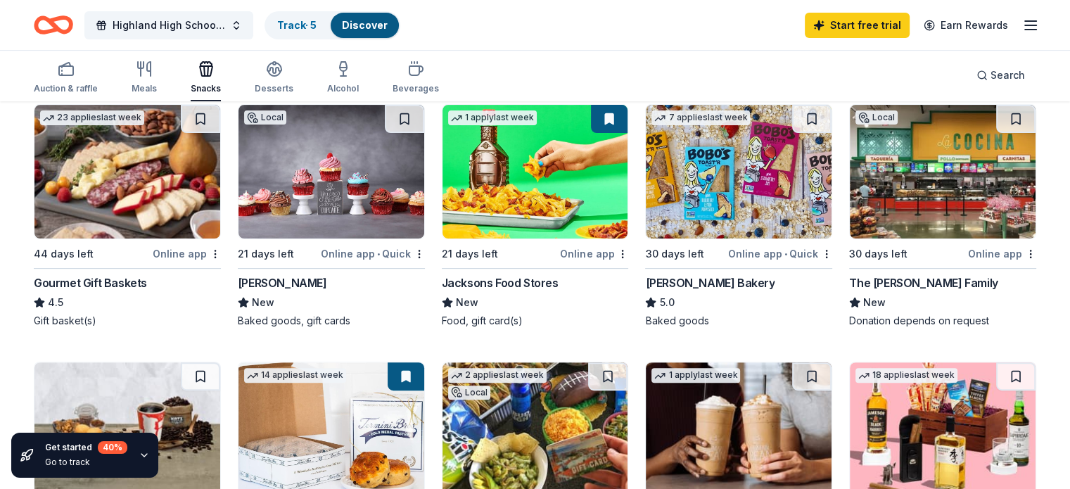
click at [316, 191] on img at bounding box center [332, 172] width 186 height 134
click at [881, 188] on img at bounding box center [943, 172] width 186 height 134
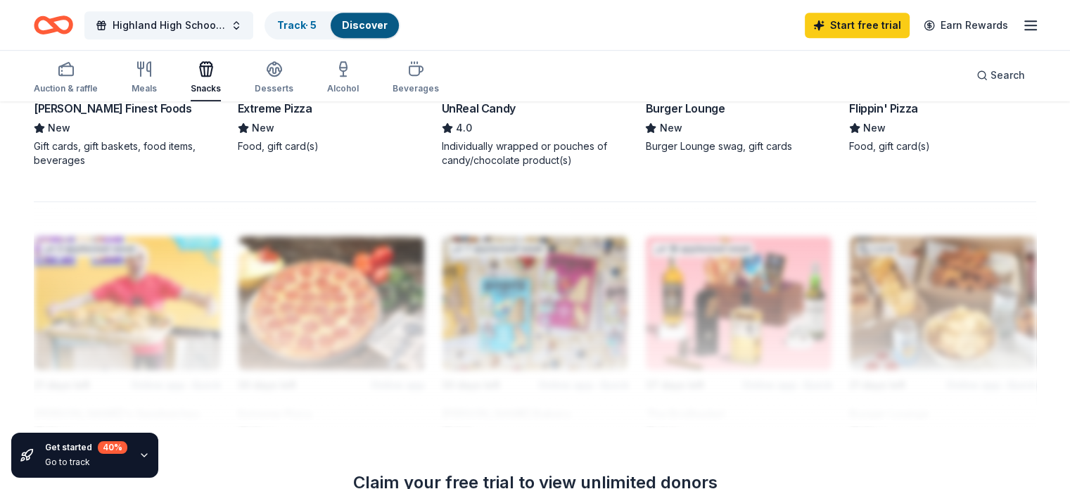
scroll to position [1337, 0]
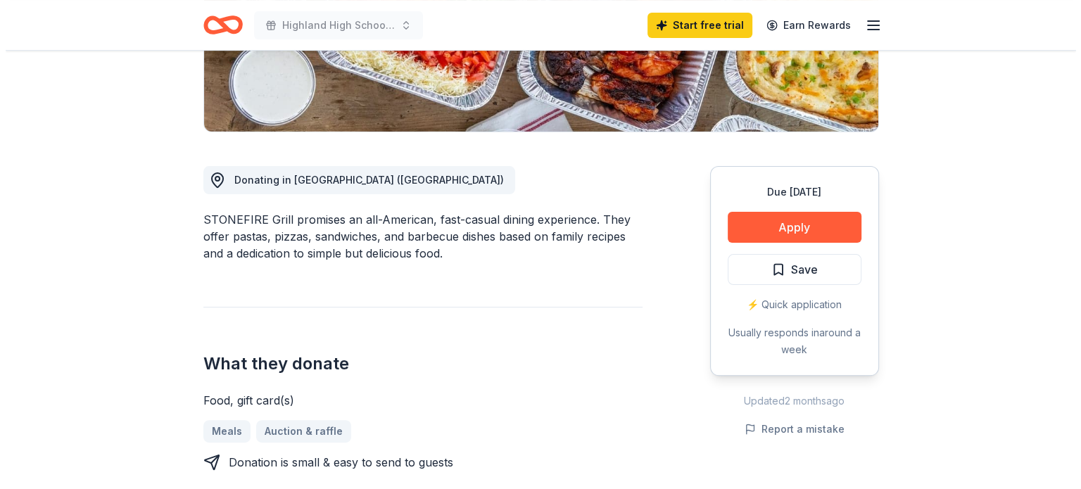
scroll to position [281, 0]
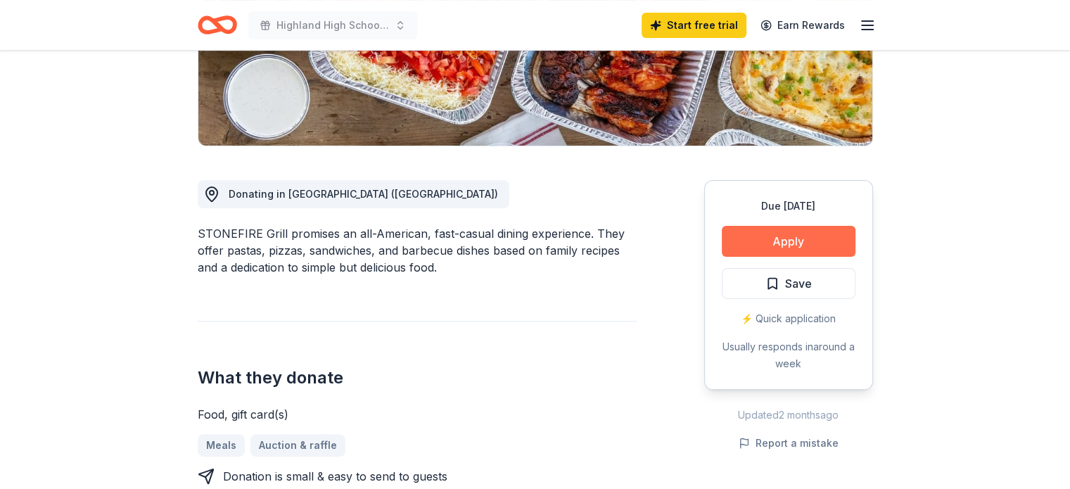
click at [787, 241] on button "Apply" at bounding box center [789, 241] width 134 height 31
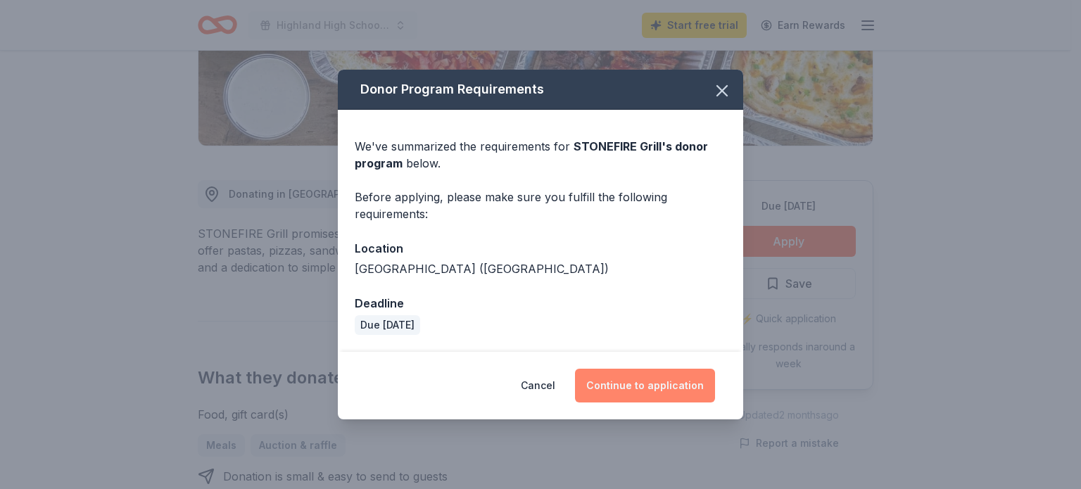
click at [649, 388] on button "Continue to application" at bounding box center [645, 386] width 140 height 34
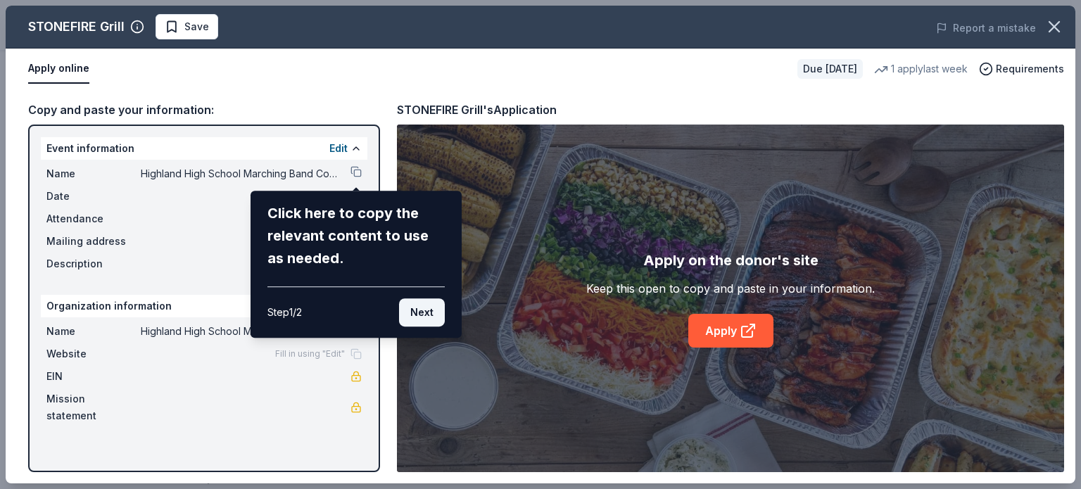
click at [423, 312] on button "Next" at bounding box center [422, 312] width 46 height 28
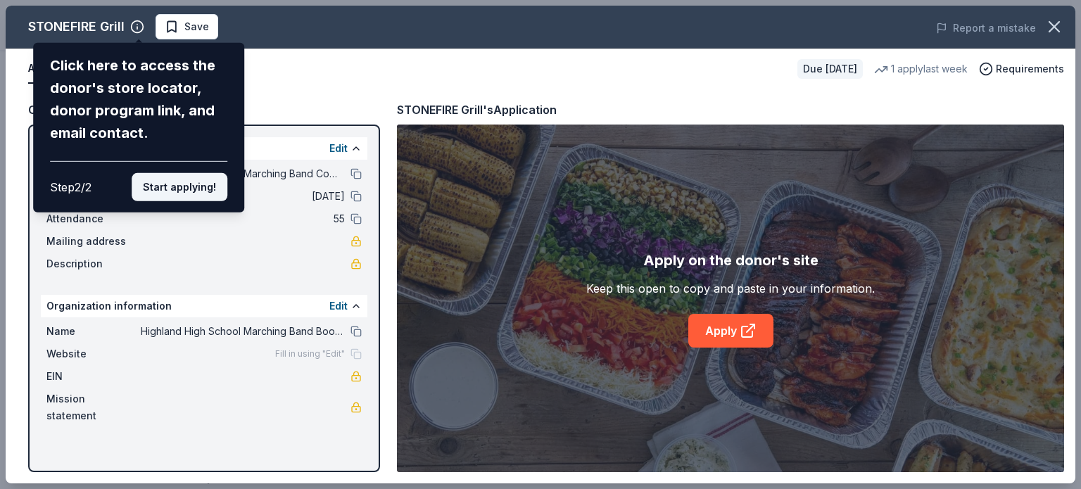
click at [191, 185] on button "Start applying!" at bounding box center [180, 187] width 96 height 28
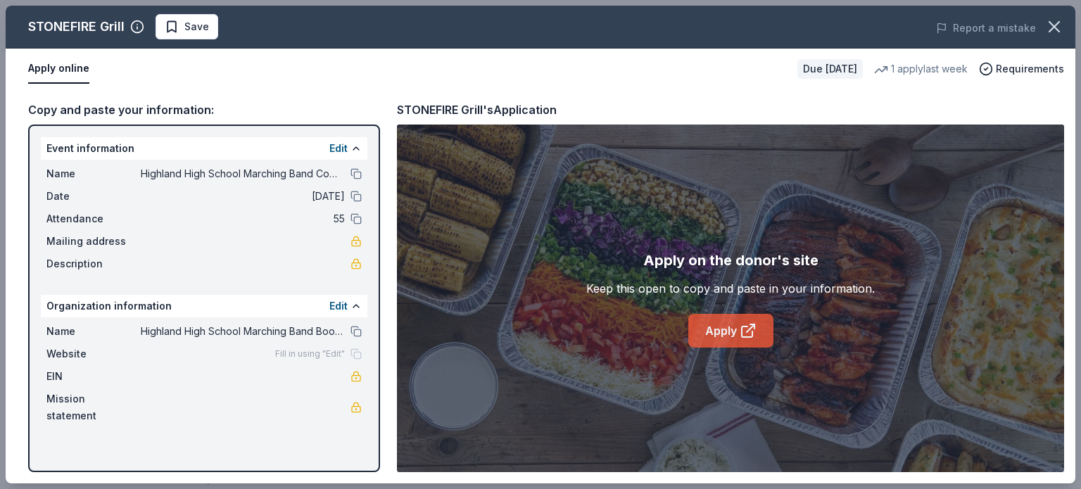
click at [725, 328] on link "Apply" at bounding box center [730, 331] width 85 height 34
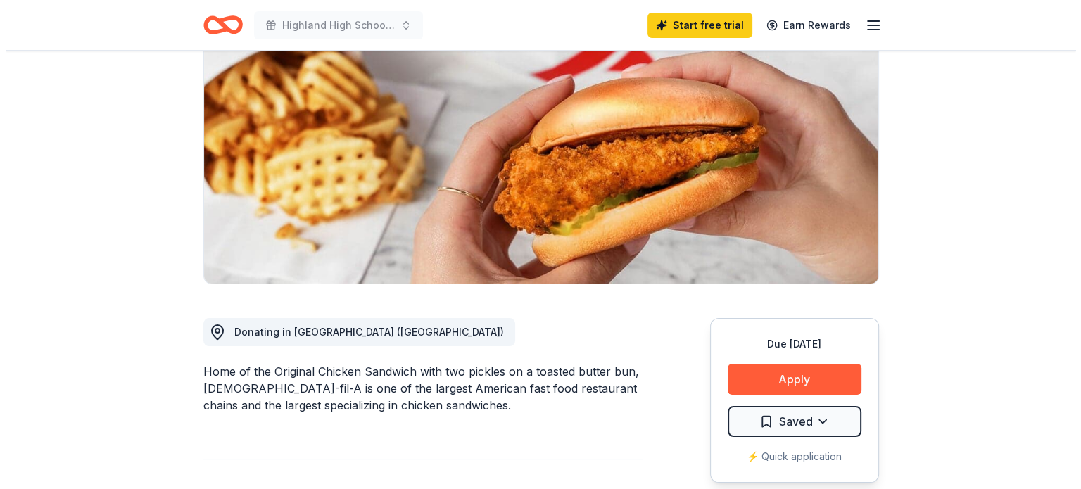
scroll to position [281, 0]
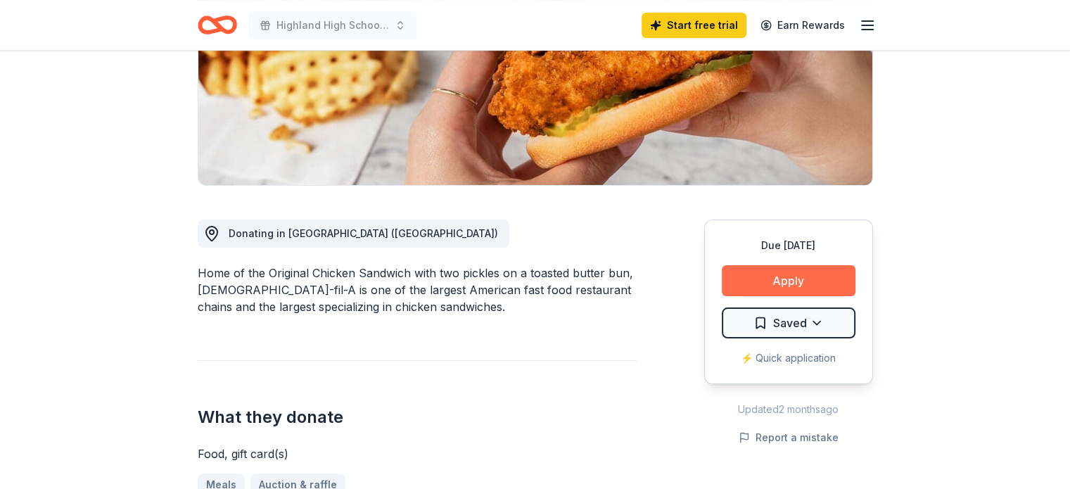
click at [747, 265] on button "Apply" at bounding box center [789, 280] width 134 height 31
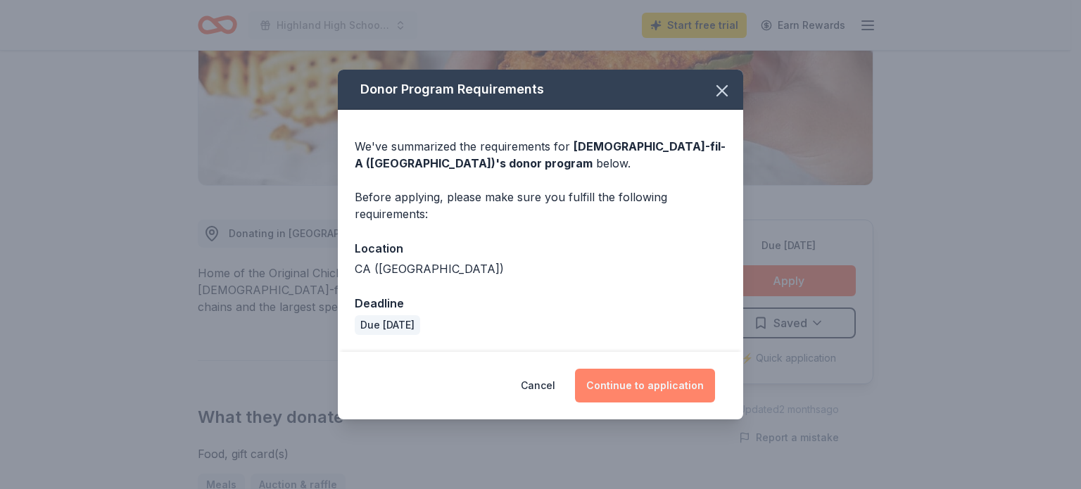
click at [635, 391] on button "Continue to application" at bounding box center [645, 386] width 140 height 34
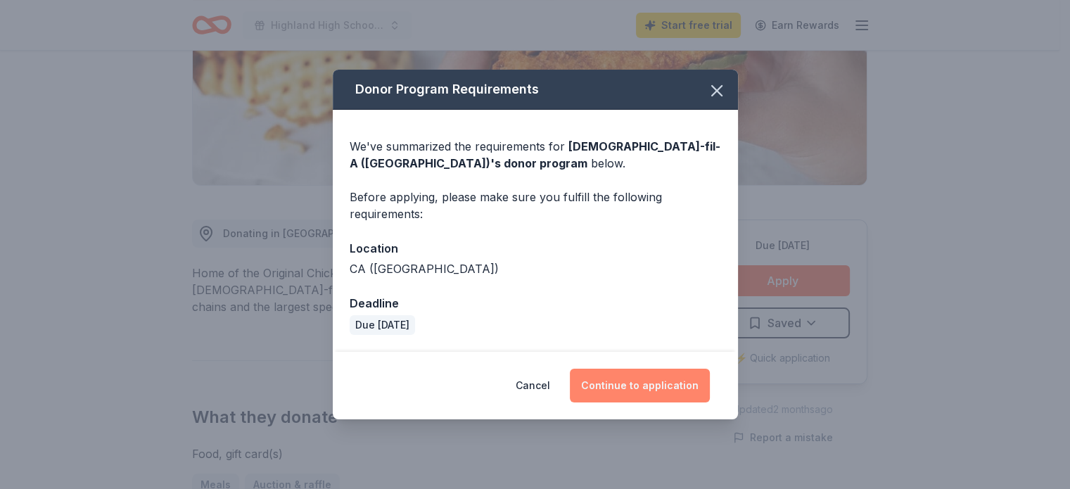
click at [635, 391] on button "Continue to application" at bounding box center [640, 386] width 140 height 34
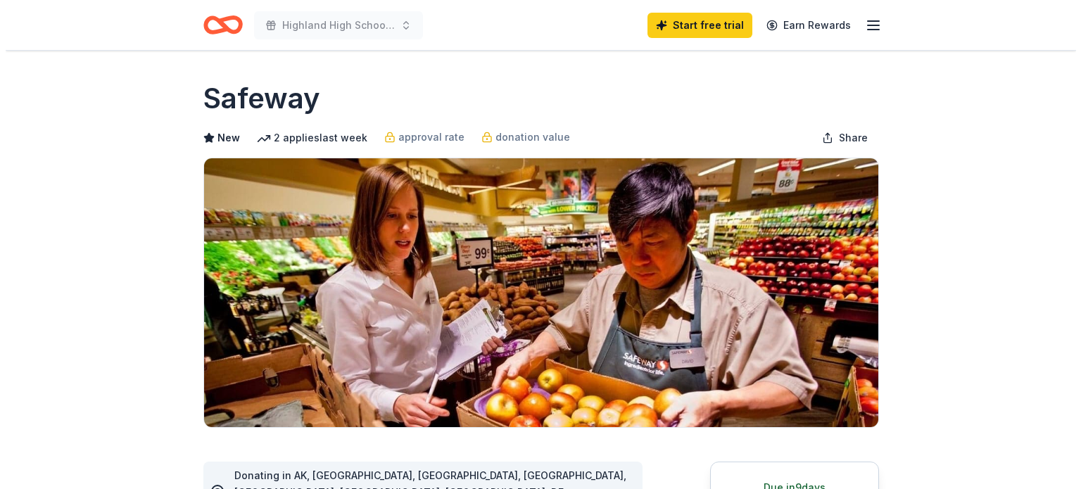
scroll to position [281, 0]
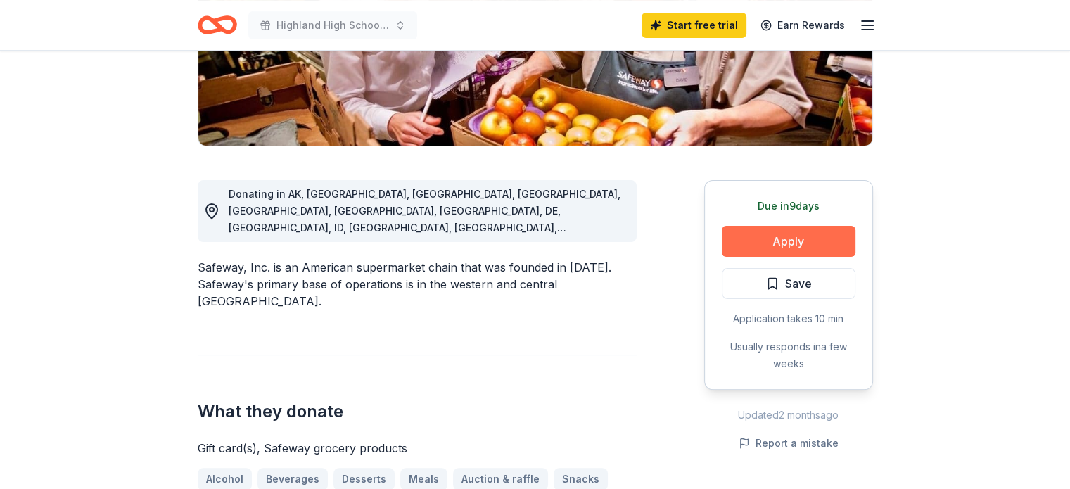
click at [765, 235] on button "Apply" at bounding box center [789, 241] width 134 height 31
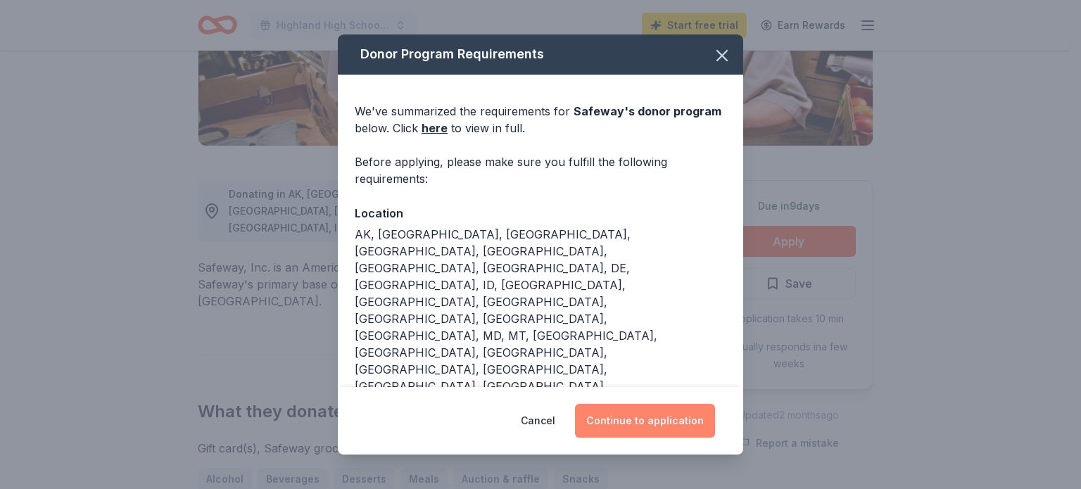
click at [646, 410] on button "Continue to application" at bounding box center [645, 421] width 140 height 34
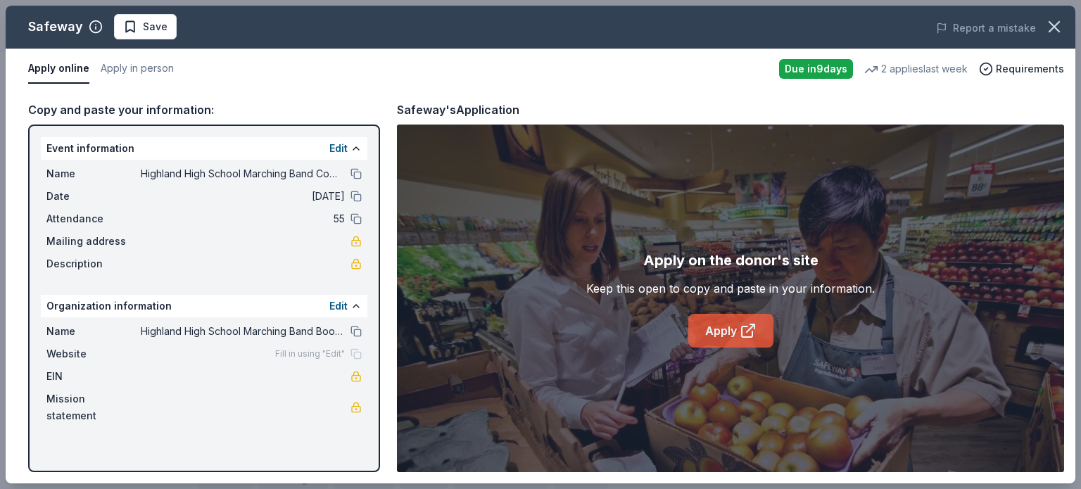
click at [756, 340] on link "Apply" at bounding box center [730, 331] width 85 height 34
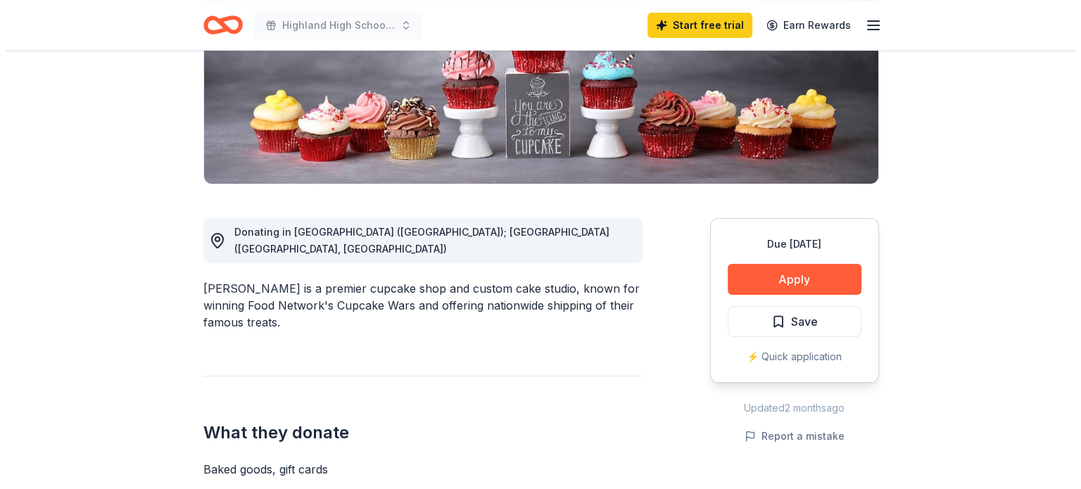
scroll to position [281, 0]
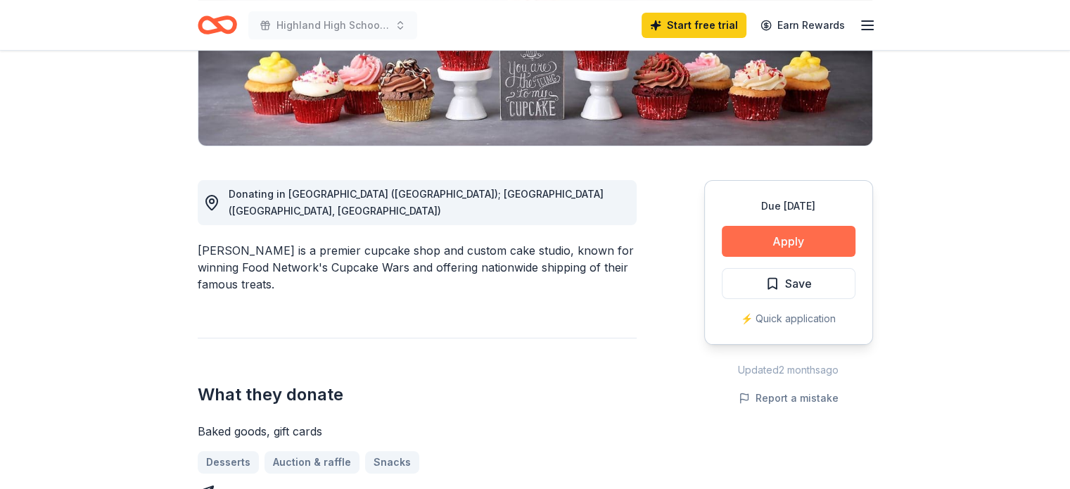
click at [766, 242] on button "Apply" at bounding box center [789, 241] width 134 height 31
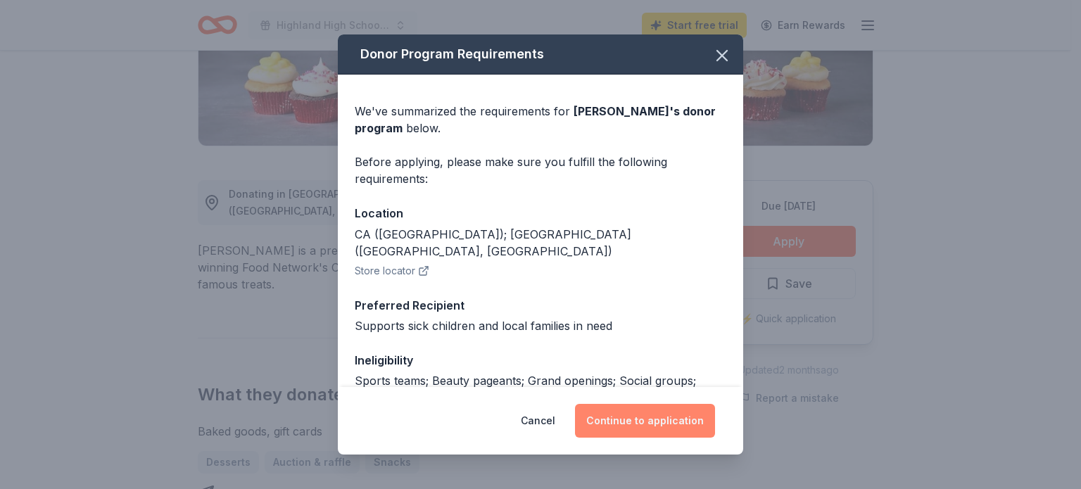
click at [643, 422] on button "Continue to application" at bounding box center [645, 421] width 140 height 34
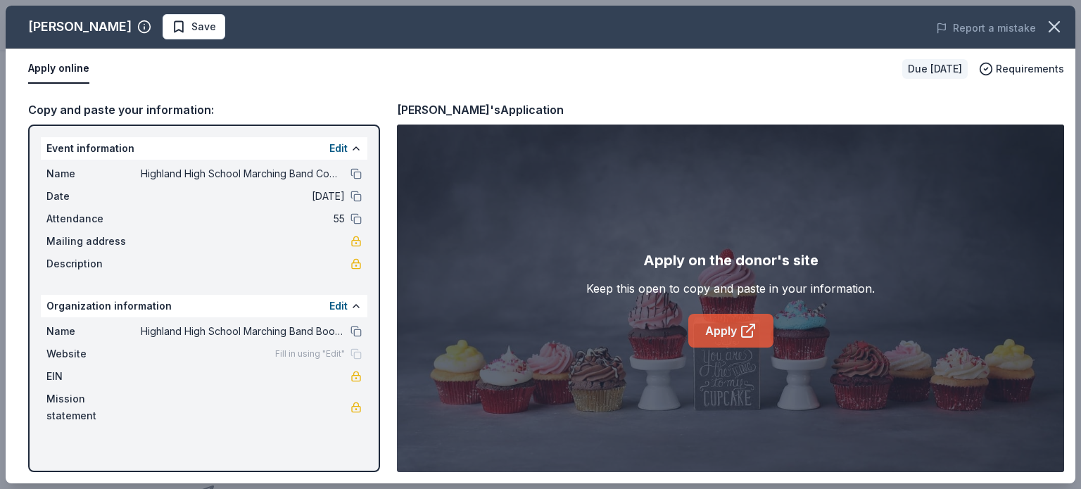
click at [735, 329] on link "Apply" at bounding box center [730, 331] width 85 height 34
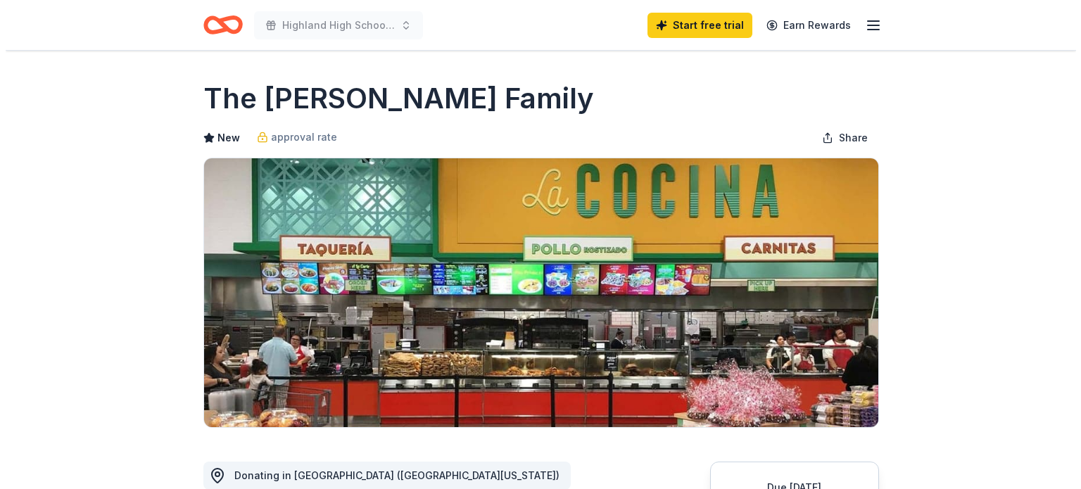
scroll to position [352, 0]
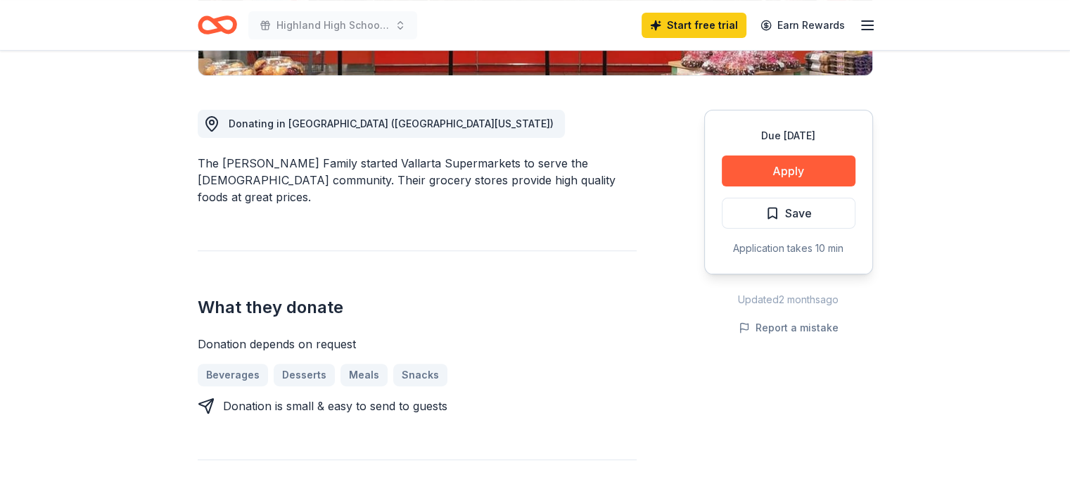
click at [791, 150] on div "Due [DATE] Apply Save Application takes 10 min" at bounding box center [788, 192] width 169 height 165
click at [796, 169] on button "Apply" at bounding box center [789, 171] width 134 height 31
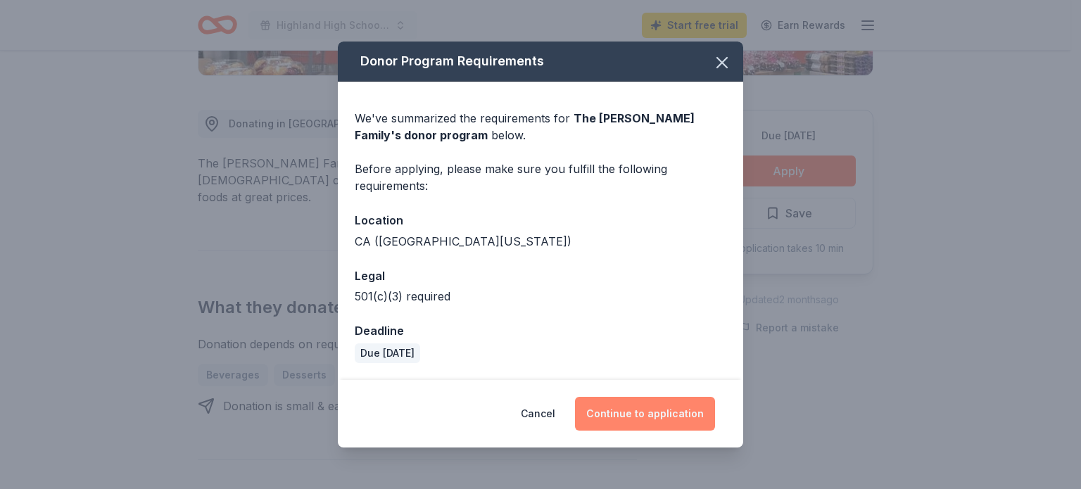
click at [692, 416] on button "Continue to application" at bounding box center [645, 414] width 140 height 34
